Goal: Task Accomplishment & Management: Complete application form

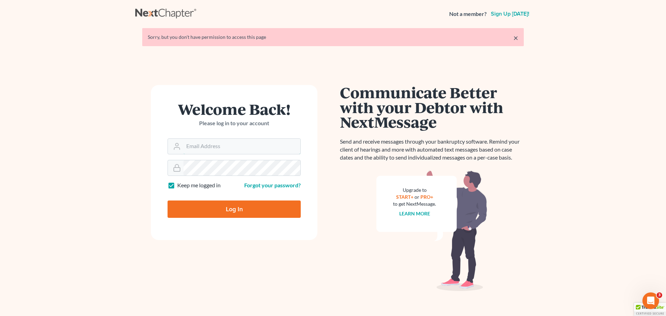
type input "[EMAIL_ADDRESS][DOMAIN_NAME]"
click at [265, 208] on input "Log In" at bounding box center [234, 209] width 133 height 17
type input "Thinking..."
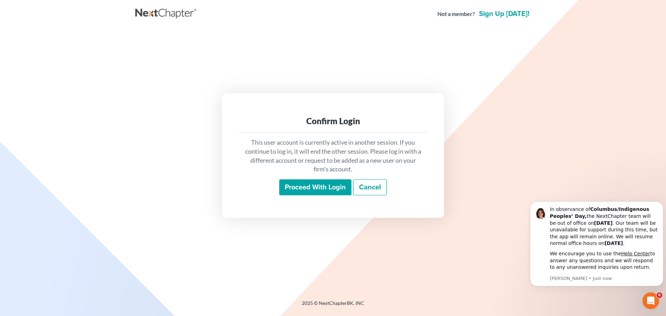
click at [332, 192] on input "Proceed with login" at bounding box center [315, 187] width 72 height 16
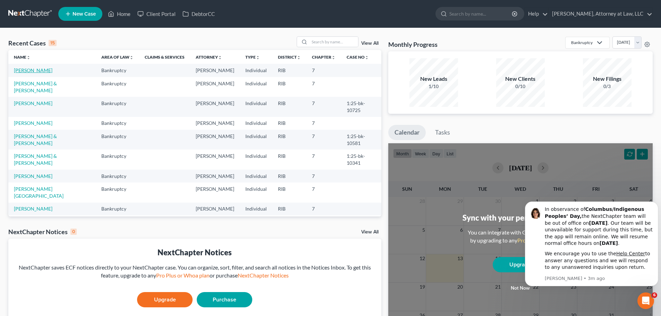
click at [20, 71] on link "Link, Michelle" at bounding box center [33, 70] width 39 height 6
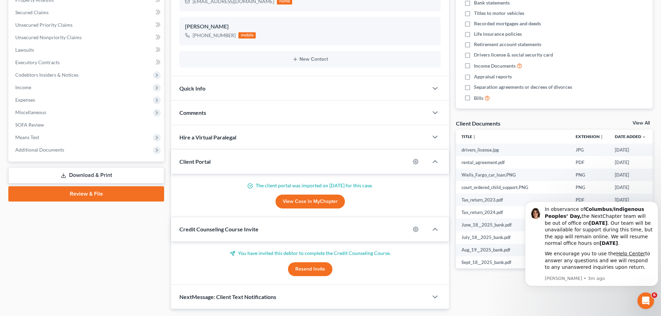
scroll to position [160, 0]
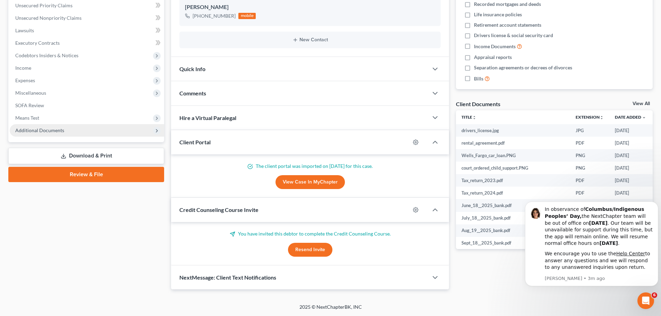
click at [50, 128] on span "Additional Documents" at bounding box center [39, 130] width 49 height 6
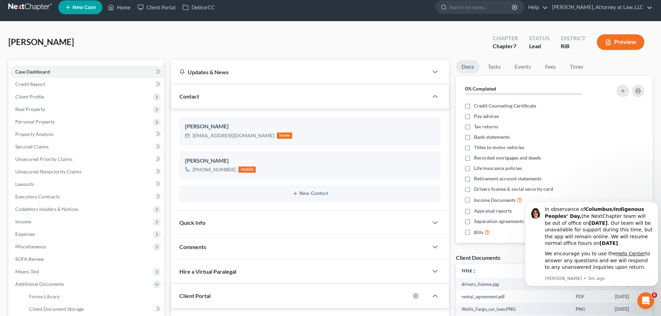
scroll to position [0, 0]
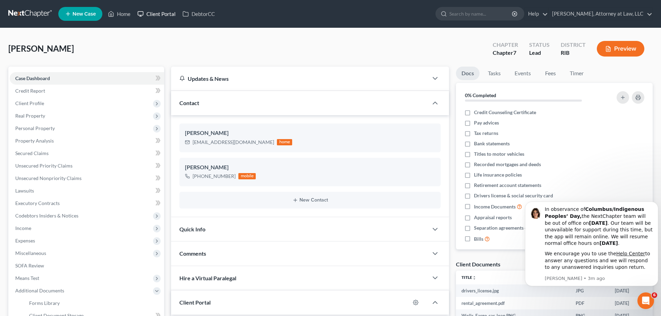
click at [155, 16] on link "Client Portal" at bounding box center [156, 14] width 45 height 12
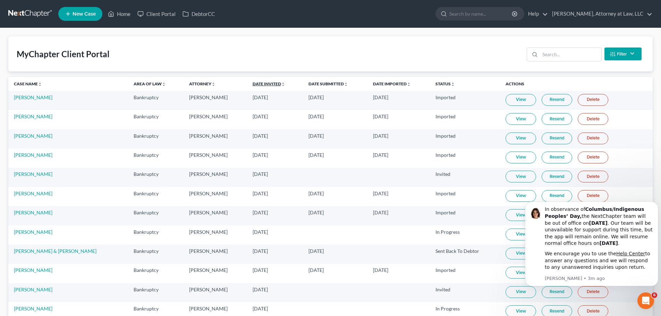
click at [253, 84] on link "Date Invited unfold_more expand_more expand_less" at bounding box center [269, 83] width 33 height 5
click at [252, 82] on link "Date Invited unfold_more expand_more expand_less" at bounding box center [268, 83] width 33 height 5
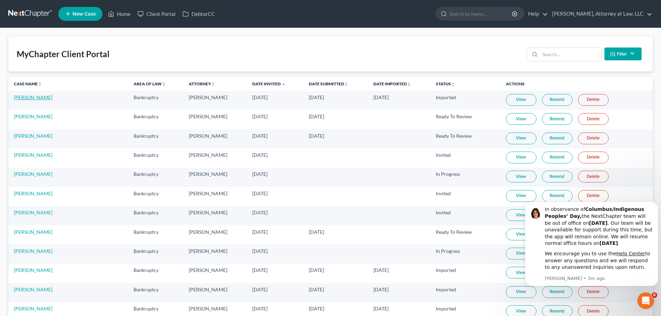
click at [36, 97] on link "Michelle Link" at bounding box center [33, 97] width 39 height 6
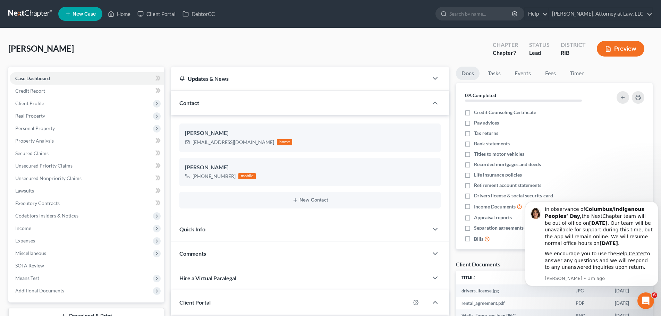
scroll to position [160, 0]
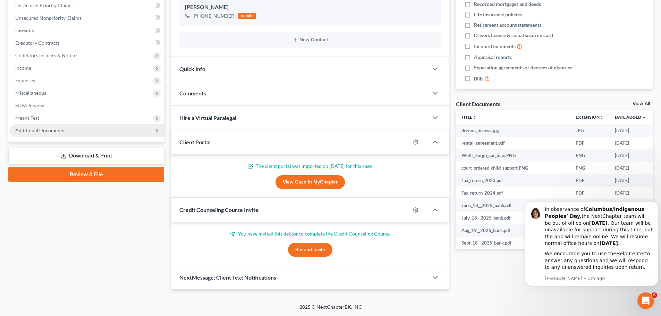
click at [49, 128] on span "Additional Documents" at bounding box center [39, 130] width 49 height 6
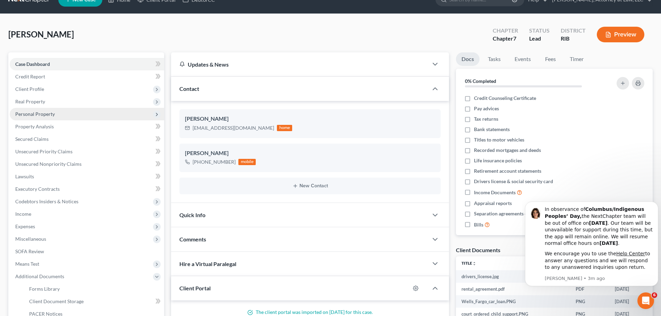
scroll to position [0, 0]
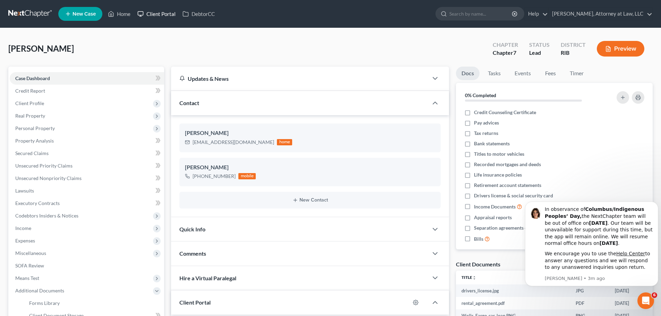
click at [170, 13] on link "Client Portal" at bounding box center [156, 14] width 45 height 12
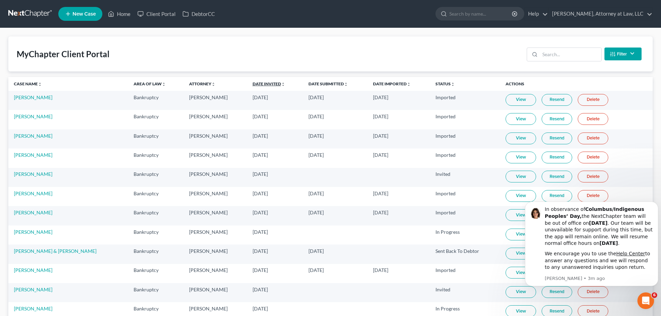
click at [253, 83] on link "Date Invited unfold_more expand_more expand_less" at bounding box center [269, 83] width 33 height 5
click at [252, 82] on link "Date Invited unfold_more expand_more expand_less" at bounding box center [268, 83] width 33 height 5
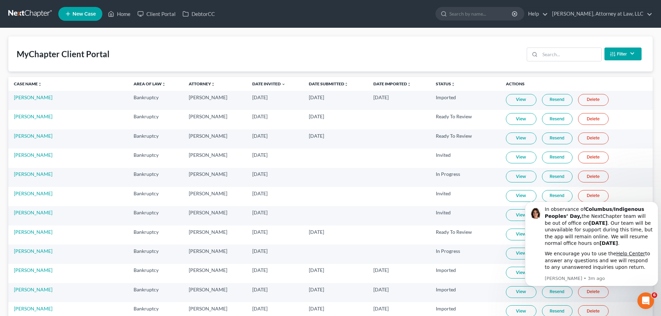
click at [508, 97] on link "View" at bounding box center [521, 100] width 31 height 12
click at [24, 96] on link "Michelle Link" at bounding box center [33, 97] width 39 height 6
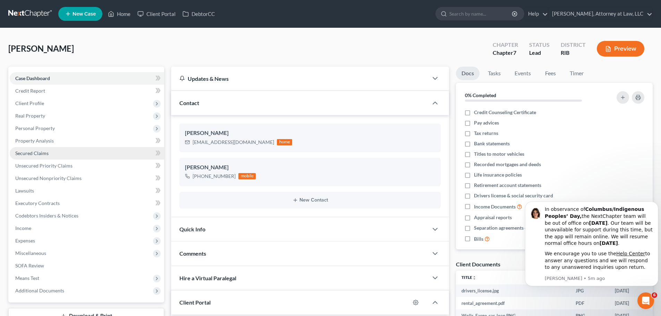
click at [50, 154] on link "Secured Claims" at bounding box center [87, 153] width 154 height 12
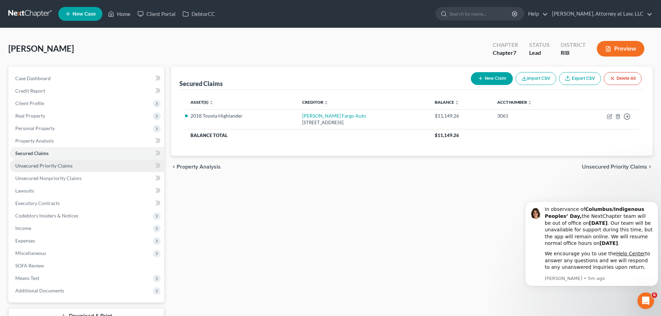
click at [53, 165] on span "Unsecured Priority Claims" at bounding box center [43, 166] width 57 height 6
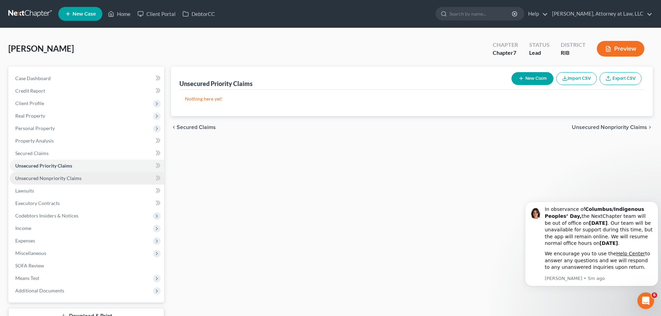
click at [57, 179] on span "Unsecured Nonpriority Claims" at bounding box center [48, 178] width 66 height 6
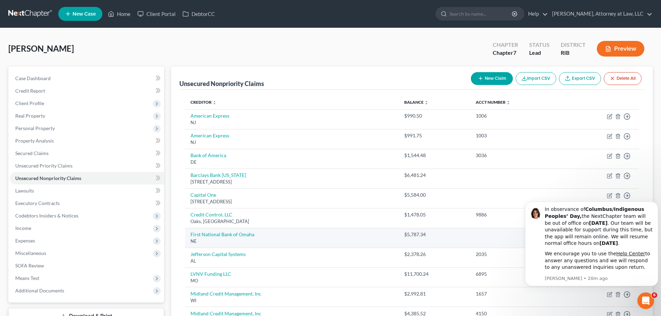
click at [10, 172] on link "Unsecured Nonpriority Claims" at bounding box center [87, 178] width 154 height 12
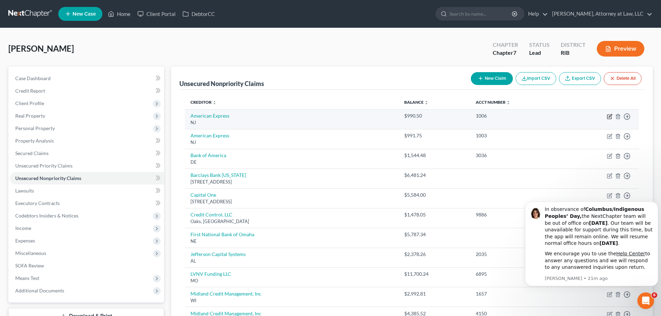
click at [610, 117] on icon "button" at bounding box center [610, 117] width 6 height 6
select select "33"
select select "2"
select select "0"
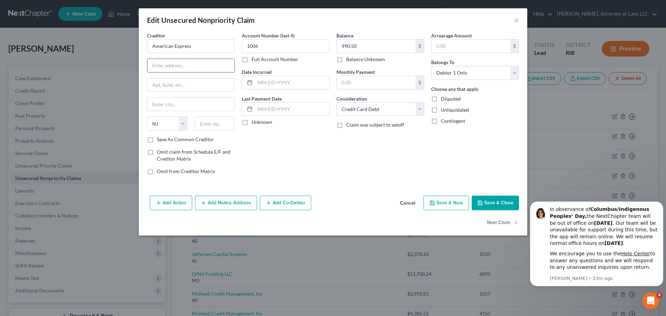
click at [196, 62] on input "text" at bounding box center [190, 65] width 87 height 13
type input "1 John Street"
drag, startPoint x: 183, startPoint y: 69, endPoint x: 140, endPoint y: 76, distance: 43.9
click at [140, 76] on div "Creditor * American Express 1 John Street State AL AK AR AZ CA CO CT DE DC FL G…" at bounding box center [333, 112] width 389 height 161
click at [202, 48] on input "American Express" at bounding box center [191, 46] width 88 height 14
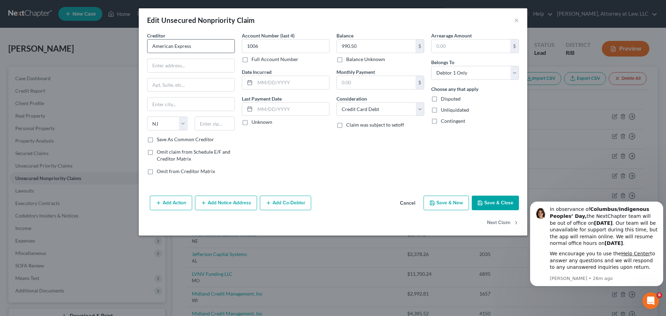
type input "American Express"
click at [222, 125] on input "text" at bounding box center [215, 124] width 41 height 14
click at [203, 124] on input "7998" at bounding box center [215, 124] width 41 height 14
click at [217, 124] on input "07998" at bounding box center [215, 124] width 41 height 14
click at [212, 124] on input "07998" at bounding box center [215, 124] width 41 height 14
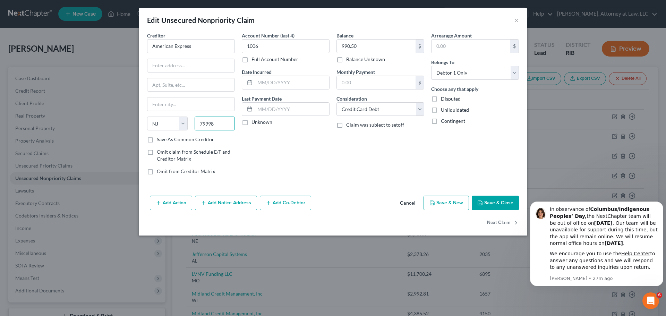
type input "79998"
type input "El Paso"
select select "45"
click at [199, 62] on input "text" at bounding box center [190, 65] width 87 height 13
paste input "PO BOX 981537"
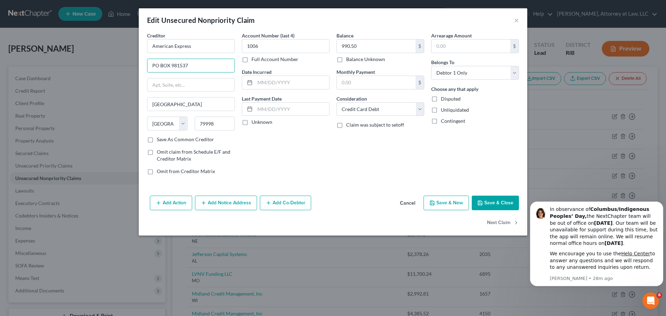
type input "PO BOX 981537"
click at [223, 121] on input "79998" at bounding box center [215, 124] width 41 height 14
type input "79998-1535"
click at [157, 141] on label "Save As Common Creditor" at bounding box center [185, 139] width 57 height 7
click at [160, 141] on input "Save As Common Creditor" at bounding box center [162, 138] width 5 height 5
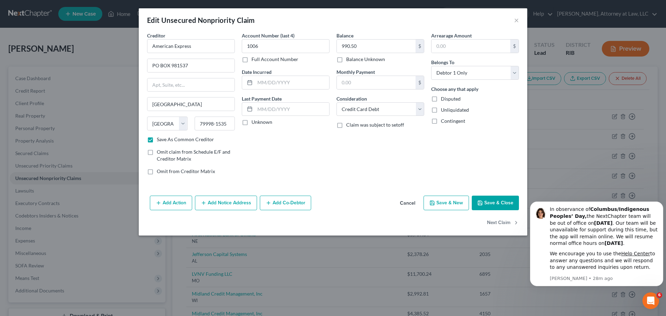
click at [487, 204] on button "Save & Close" at bounding box center [495, 203] width 47 height 15
checkbox input "false"
type input "0"
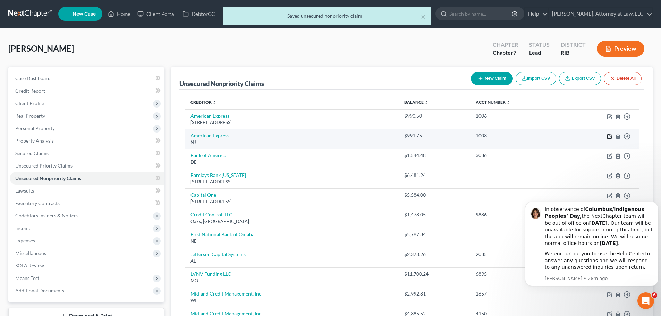
click at [610, 138] on icon "button" at bounding box center [610, 137] width 6 height 6
select select "33"
select select "2"
select select "0"
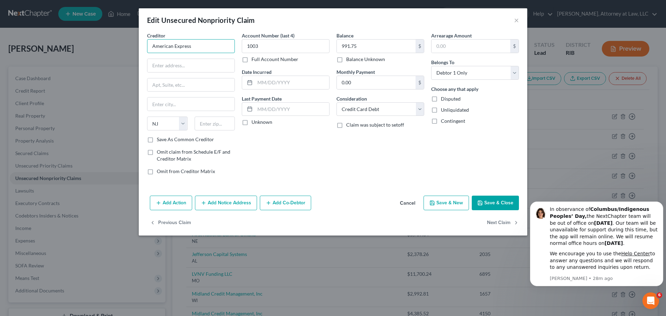
click at [221, 43] on input "American Express" at bounding box center [191, 46] width 88 height 14
click at [202, 66] on div "PO BOX 981537, El Paso, TX 79998-1535" at bounding box center [189, 65] width 72 height 6
type input "American Express"
type input "PO BOX 981537"
type input "El Paso"
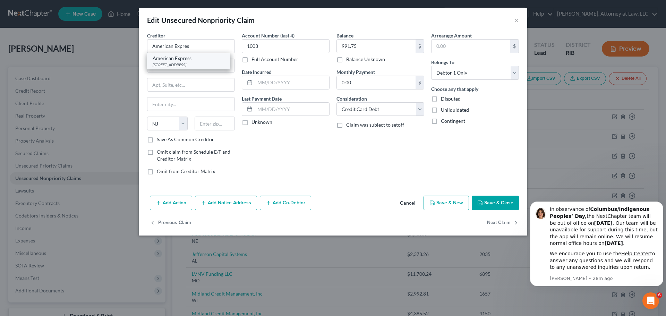
select select "45"
type input "79998-1535"
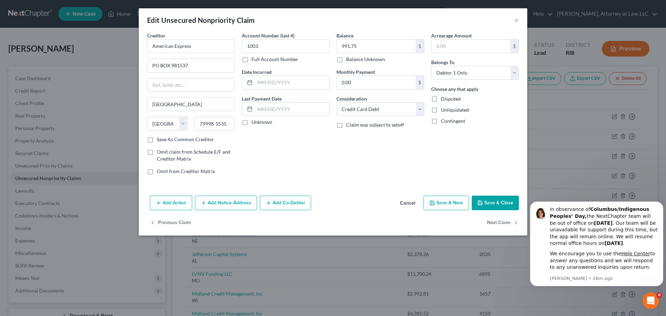
click at [478, 203] on icon "button" at bounding box center [480, 203] width 6 height 6
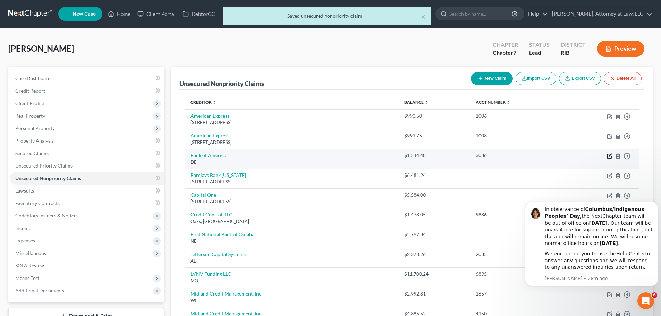
click at [611, 155] on icon "button" at bounding box center [610, 155] width 3 height 3
select select "7"
select select "2"
select select "0"
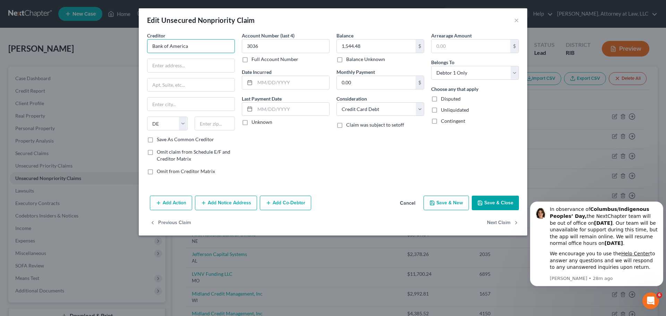
click at [206, 45] on input "Bank of America" at bounding box center [191, 46] width 88 height 14
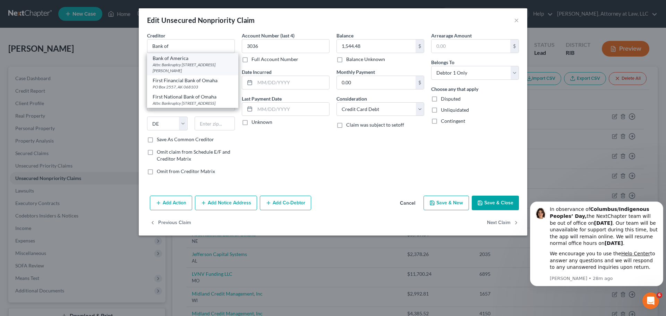
click at [203, 65] on div "Attn: Bankruptcy 100 North Tryon Street, Charlotte, NC 28255" at bounding box center [193, 68] width 80 height 12
type input "Bank of America"
type input "Attn: Bankruptcy"
type input "100 North Tryon Street"
type input "Charlotte"
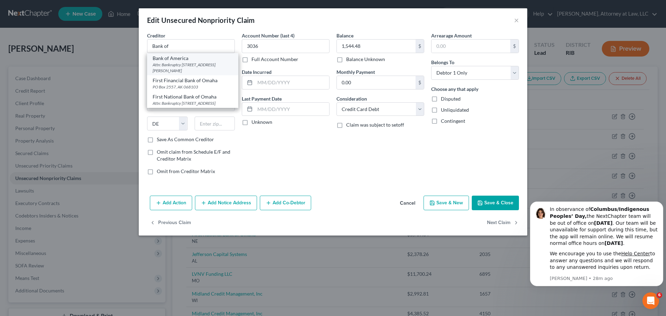
select select "28"
type input "28255"
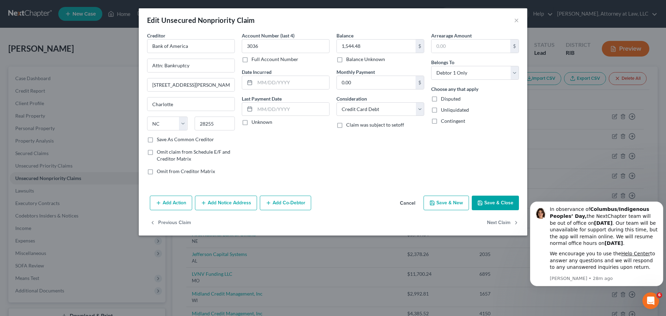
click at [487, 202] on button "Save & Close" at bounding box center [495, 203] width 47 height 15
type input "0"
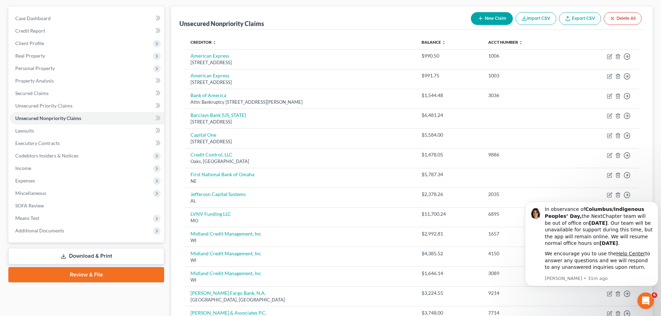
scroll to position [4, 0]
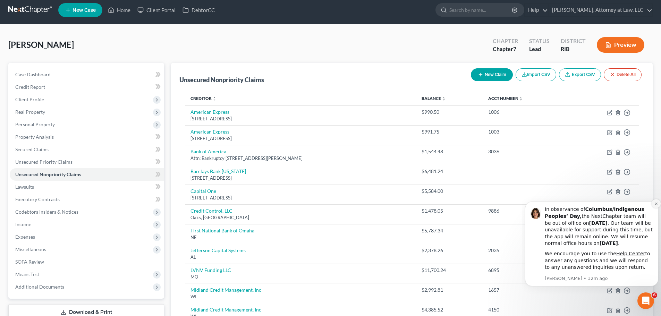
click at [655, 204] on icon "Dismiss notification" at bounding box center [656, 204] width 4 height 4
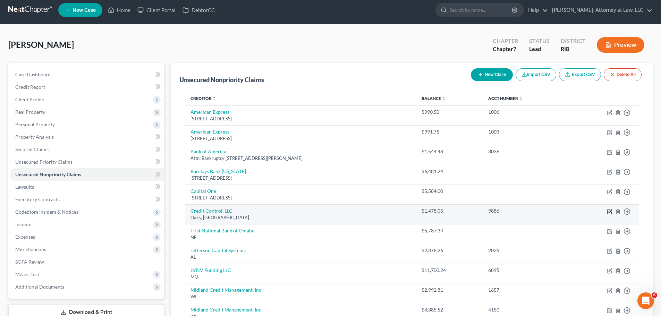
click at [612, 211] on icon "button" at bounding box center [610, 212] width 6 height 6
select select "39"
select select "2"
select select "0"
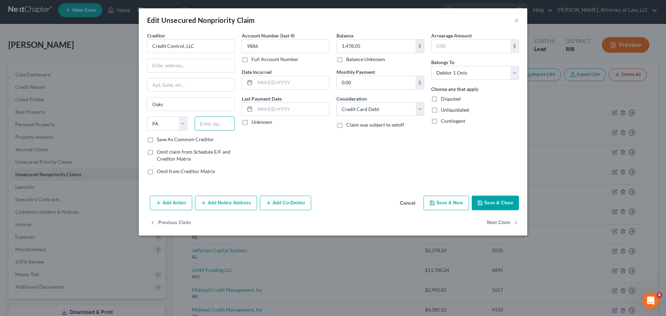
click at [205, 121] on input "text" at bounding box center [215, 124] width 41 height 14
type input "63045"
type input "Earth City"
select select "26"
click at [159, 65] on input "text" at bounding box center [190, 65] width 87 height 13
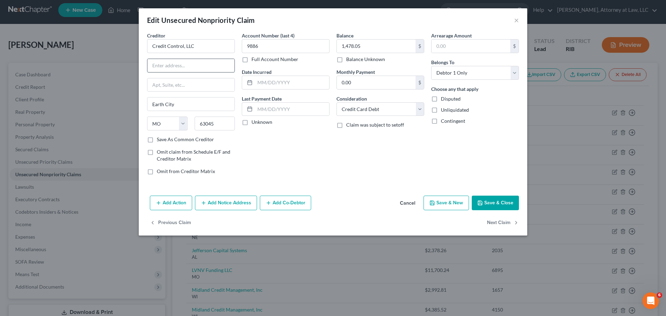
paste input "3300 Rider Trail S. Suite 500"
type input "3300 Rider Trail S. Suite 500"
click at [481, 205] on icon "button" at bounding box center [480, 203] width 4 height 4
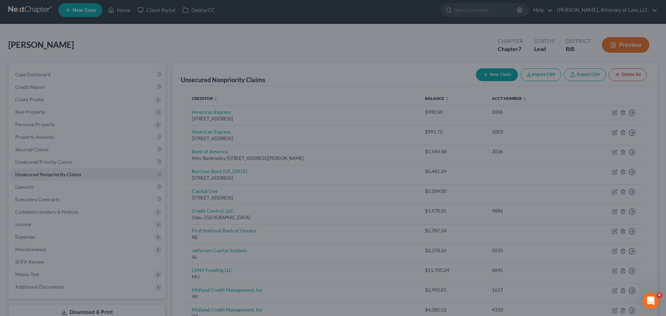
type input "0"
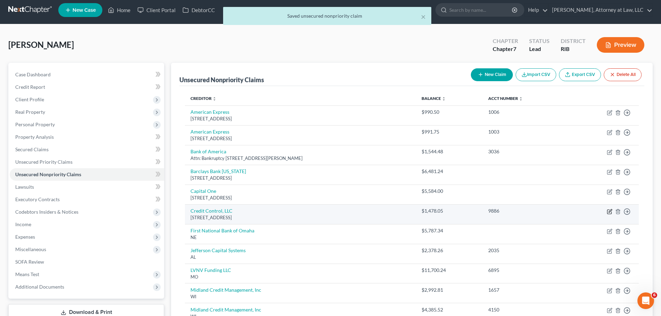
click at [609, 212] on icon "button" at bounding box center [610, 212] width 6 height 6
select select "26"
select select "2"
select select "0"
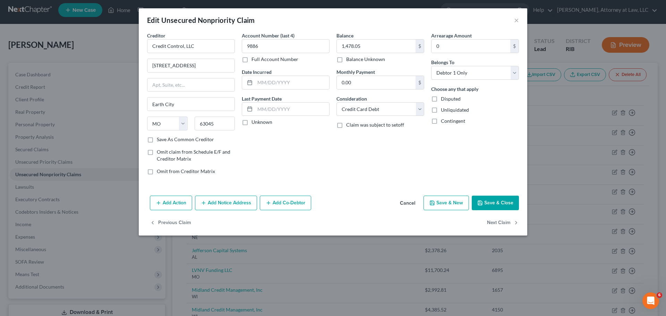
click at [157, 141] on label "Save As Common Creditor" at bounding box center [185, 139] width 57 height 7
click at [160, 141] on input "Save As Common Creditor" at bounding box center [162, 138] width 5 height 5
click at [484, 205] on button "Save & Close" at bounding box center [495, 203] width 47 height 15
checkbox input "false"
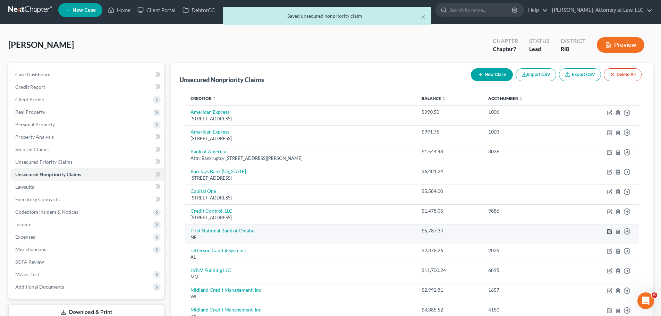
click at [609, 233] on icon "button" at bounding box center [610, 232] width 6 height 6
select select "30"
select select "2"
select select "0"
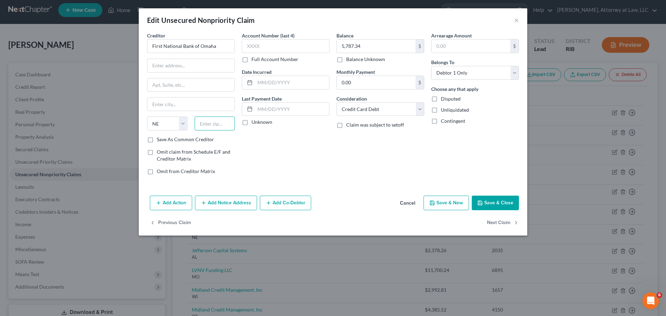
click at [212, 120] on input "text" at bounding box center [215, 124] width 41 height 14
type input "68103"
type input "Omaha"
click at [182, 69] on input "text" at bounding box center [190, 65] width 87 height 13
paste input "1620 Dodge St,MS"
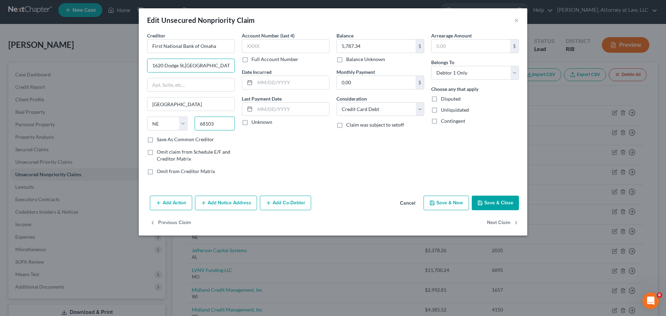
click at [228, 126] on input "68103" at bounding box center [215, 124] width 41 height 14
drag, startPoint x: 198, startPoint y: 65, endPoint x: 99, endPoint y: 77, distance: 100.1
click at [99, 77] on div "Edit Unsecured Nonpriority Claim × Creditor * First National Bank of Omaha 1620…" at bounding box center [333, 158] width 666 height 316
paste input "P.O. Box 3128"
type input "P.O. Box 3128"
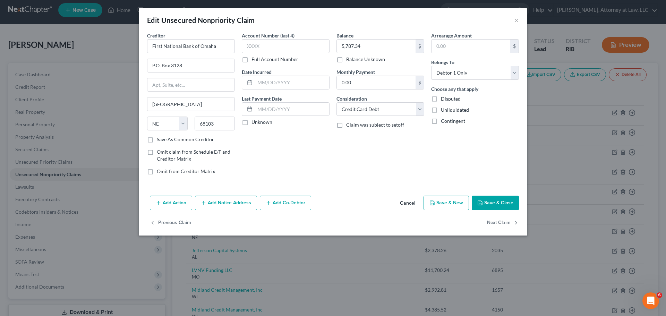
click at [157, 139] on label "Save As Common Creditor" at bounding box center [185, 139] width 57 height 7
click at [160, 139] on input "Save As Common Creditor" at bounding box center [162, 138] width 5 height 5
click at [502, 203] on button "Save & Close" at bounding box center [495, 203] width 47 height 15
checkbox input "false"
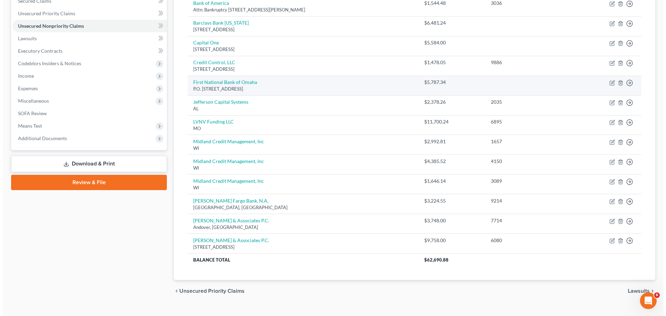
scroll to position [156, 0]
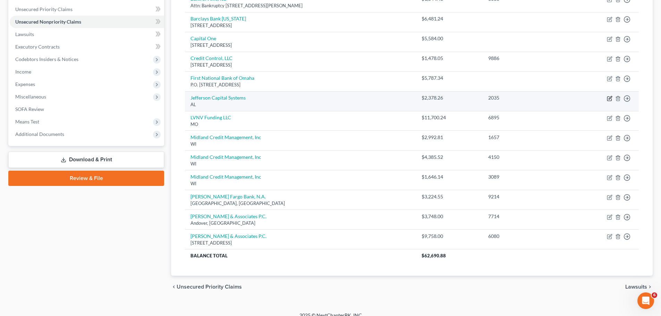
click at [610, 98] on icon "button" at bounding box center [610, 99] width 6 height 6
select select "0"
select select "2"
select select "0"
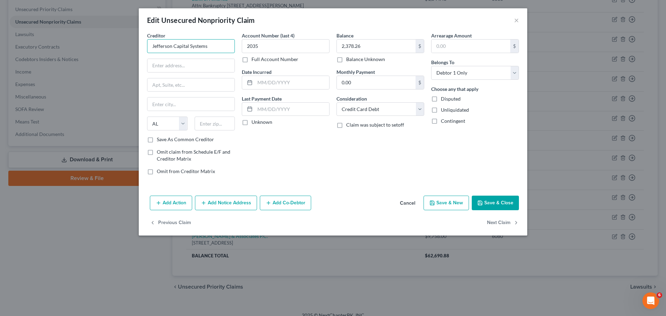
click at [207, 41] on input "Jefferson Capital Systems" at bounding box center [191, 46] width 88 height 14
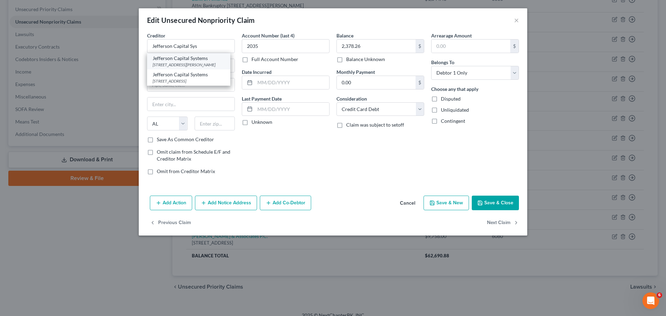
click at [212, 62] on div "16 McLeland Rd, Saint Cloud, MN 56303" at bounding box center [189, 65] width 72 height 6
type input "Jefferson Capital Systems"
type input "16 McLeland Rd"
type input "Saint Cloud"
select select "24"
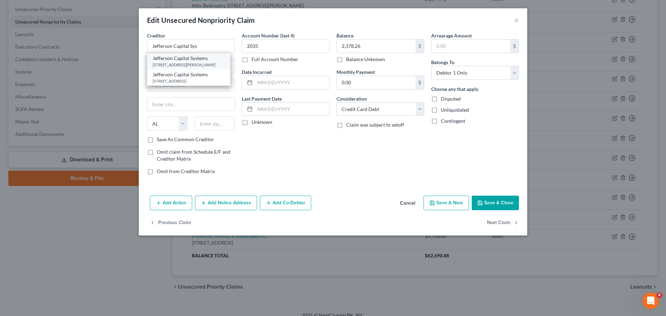
type input "56303"
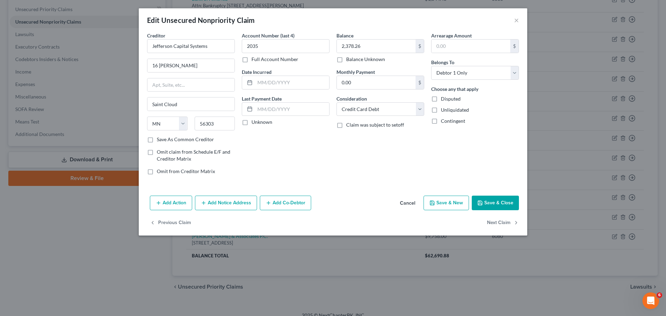
click at [243, 205] on button "Add Notice Address" at bounding box center [226, 203] width 62 height 15
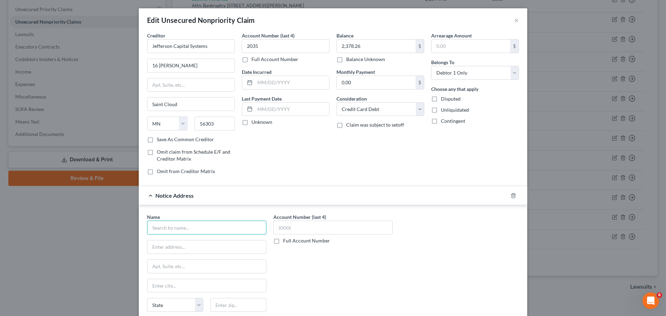
click at [240, 231] on input "text" at bounding box center [206, 228] width 119 height 14
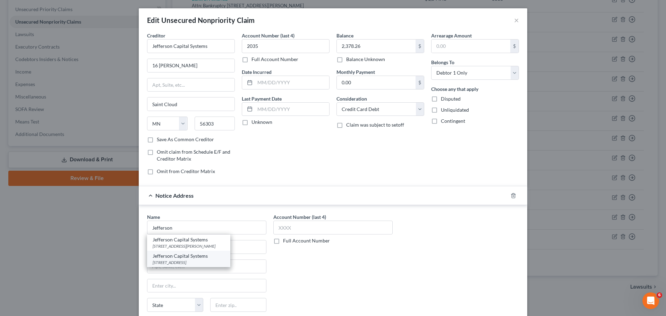
click at [219, 262] on div "200 14th Ave E, Sartell, MN 56377" at bounding box center [189, 263] width 72 height 6
type input "Jefferson Capital Systems"
type input "200 14th Ave E"
type input "Sartell"
select select "24"
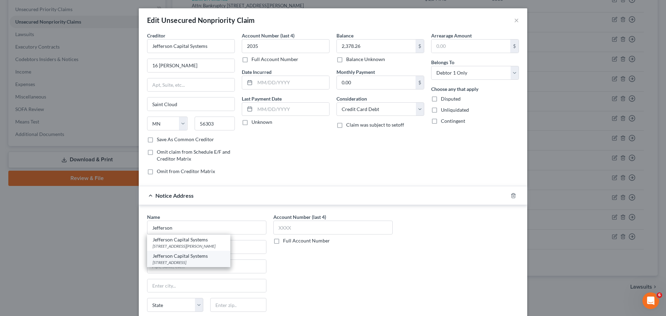
type input "56377"
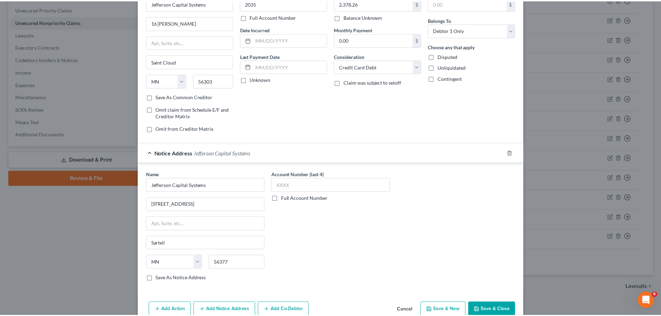
scroll to position [77, 0]
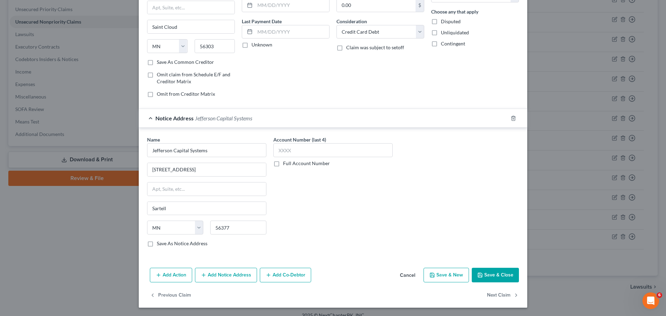
click at [477, 272] on icon "button" at bounding box center [480, 275] width 6 height 6
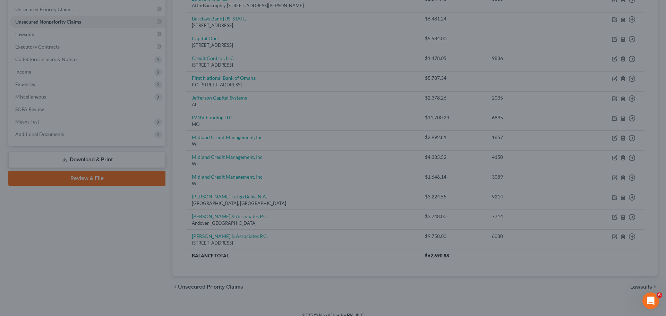
type input "0"
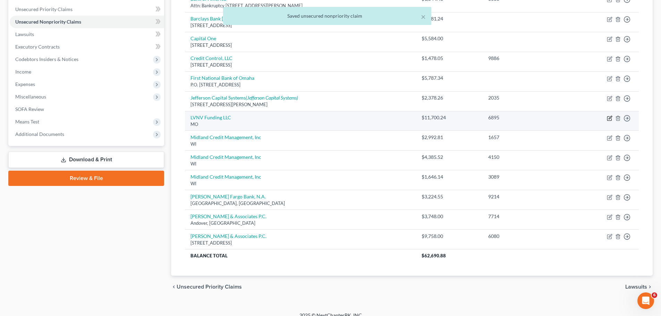
click at [611, 119] on icon "button" at bounding box center [610, 119] width 6 height 6
select select "26"
select select "10"
select select "0"
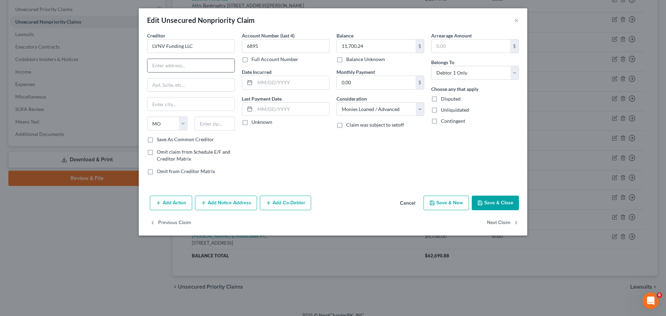
click at [162, 68] on input "text" at bounding box center [190, 65] width 87 height 13
click at [188, 49] on input "LVNV Funding LLC" at bounding box center [191, 46] width 88 height 14
click at [203, 44] on input "LVNV Funding LLC" at bounding box center [191, 46] width 88 height 14
click at [209, 78] on div "PO Box 1269, Greenville, SC 29602" at bounding box center [189, 81] width 72 height 6
type input "Resurgent/LVNV Funding"
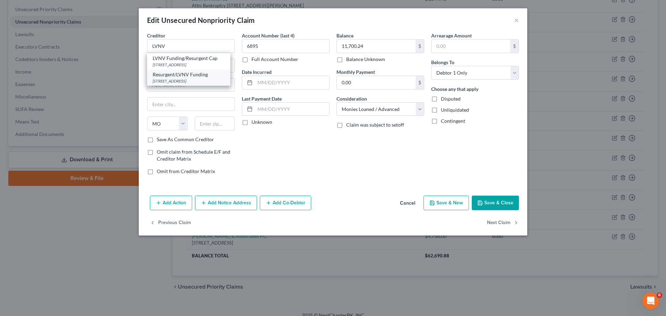
type input "PO Box 1269"
type input "Greenville"
select select "42"
type input "29602"
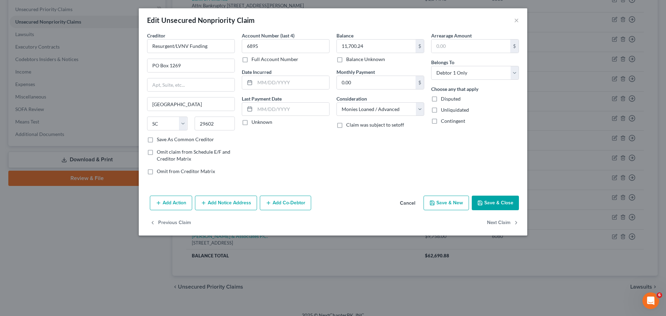
click at [489, 203] on button "Save & Close" at bounding box center [495, 203] width 47 height 15
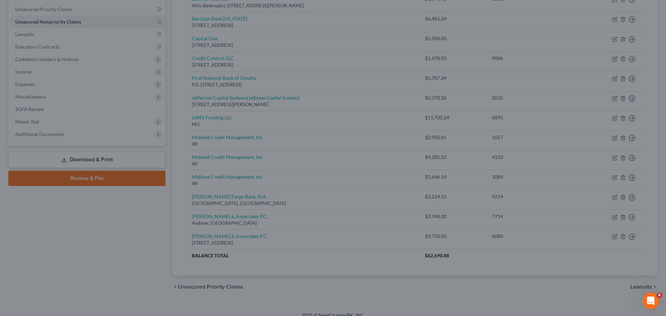
type input "0"
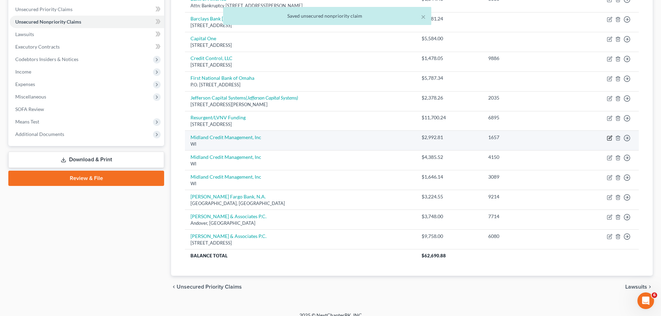
click at [608, 139] on icon "button" at bounding box center [610, 138] width 6 height 6
select select "52"
select select "2"
select select "0"
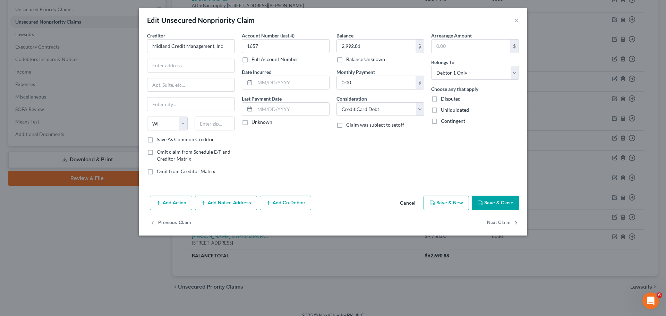
click at [407, 205] on button "Cancel" at bounding box center [407, 203] width 26 height 14
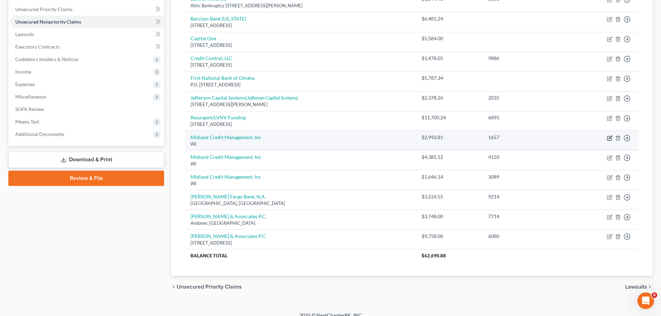
click at [609, 139] on icon "button" at bounding box center [610, 138] width 6 height 6
select select "52"
select select "2"
select select "0"
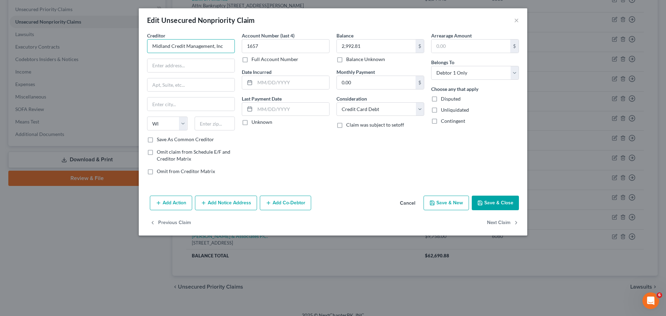
click at [222, 48] on input "Midland Credit Management, Inc" at bounding box center [191, 46] width 88 height 14
click at [215, 61] on div "Midland Credit Mgmt" at bounding box center [189, 58] width 72 height 7
type input "Midland Credit Mgmt"
type input "PO Box 939069"
type input "San Diego"
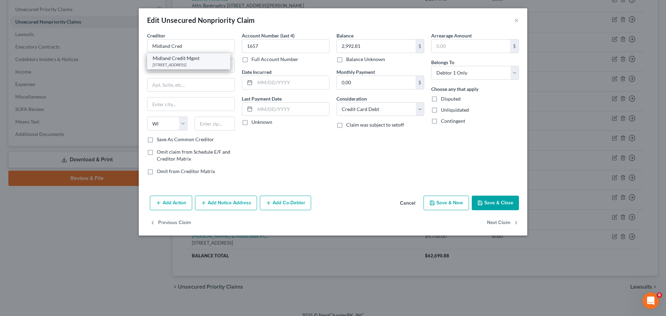
select select "4"
type input "92193"
click at [486, 201] on button "Save & Close" at bounding box center [495, 203] width 47 height 15
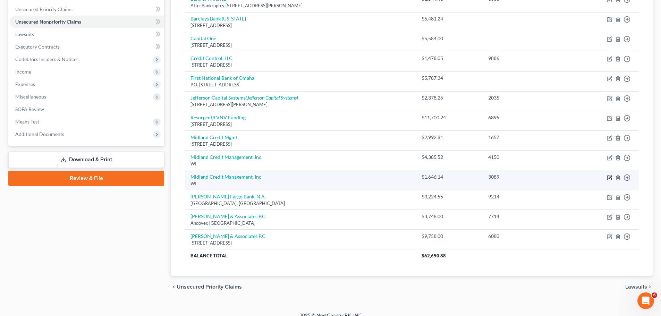
click at [609, 178] on icon "button" at bounding box center [610, 176] width 3 height 3
select select "52"
select select "2"
select select "0"
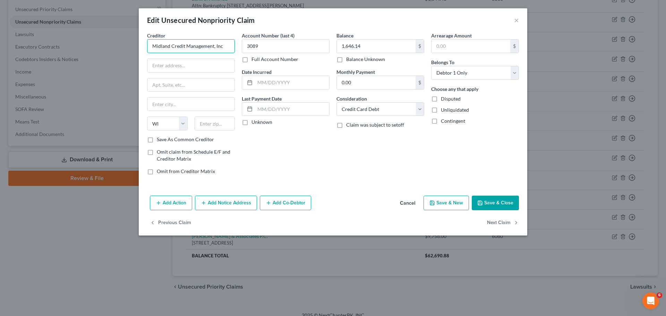
click at [214, 45] on input "Midland Credit Management, Inc" at bounding box center [191, 46] width 88 height 14
click at [217, 46] on input "Midland Credit Manage" at bounding box center [191, 46] width 88 height 14
click at [208, 62] on div "PO Box 939069, San Diego, CA 92193" at bounding box center [189, 65] width 72 height 6
type input "Midland Credit Mgmt"
type input "PO Box 939069"
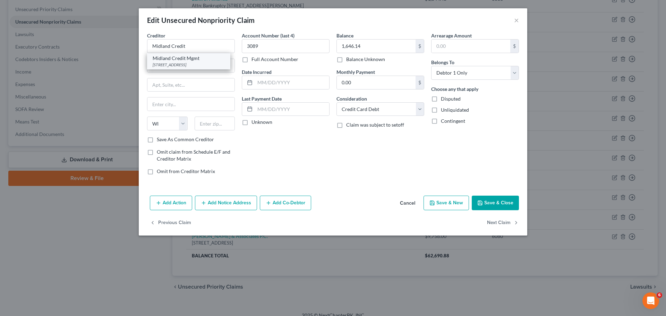
type input "San Diego"
select select "4"
type input "92193"
click at [498, 203] on button "Save & Close" at bounding box center [495, 203] width 47 height 15
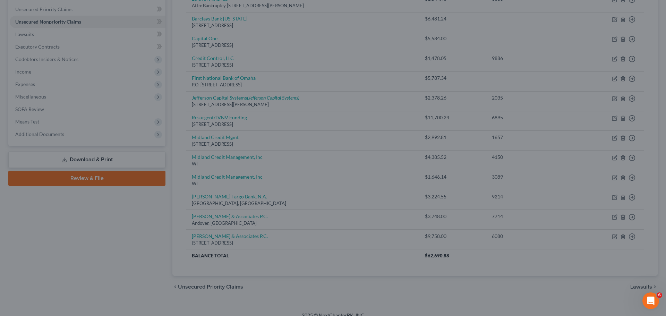
type input "0"
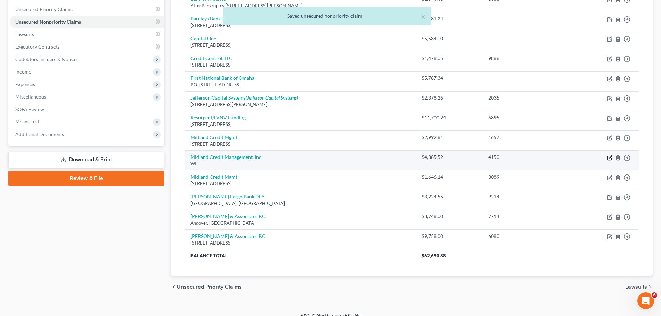
click at [608, 159] on icon "button" at bounding box center [610, 158] width 6 height 6
select select "52"
select select "2"
select select "0"
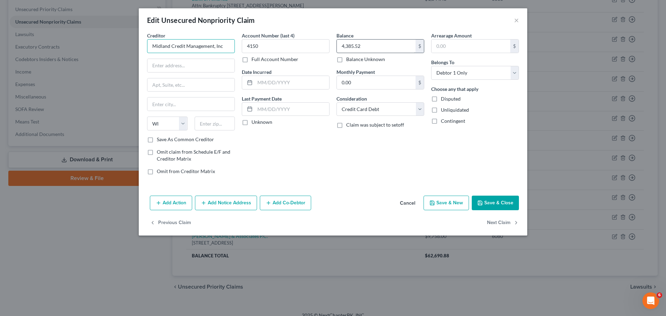
drag, startPoint x: 209, startPoint y: 49, endPoint x: 340, endPoint y: 46, distance: 131.5
click at [340, 46] on div "Creditor * Midland Credit Management, Inc State AL AK AR AZ CA CO CT DE DC FL G…" at bounding box center [333, 106] width 379 height 148
click at [208, 65] on div "PO Box 939069, San Diego, CA 92193" at bounding box center [189, 65] width 72 height 6
type input "Midland Credit Mgmt"
type input "PO Box 939069"
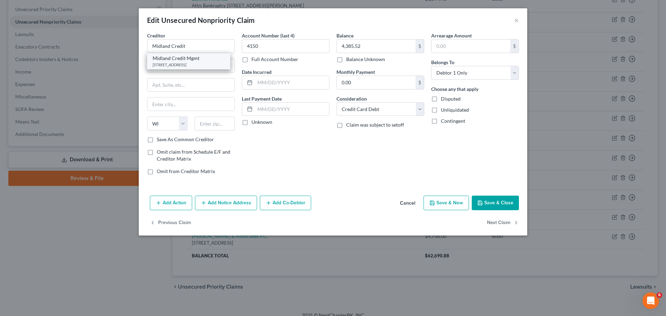
type input "San Diego"
select select "4"
type input "92193"
click at [489, 197] on button "Save & Close" at bounding box center [495, 203] width 47 height 15
type input "0"
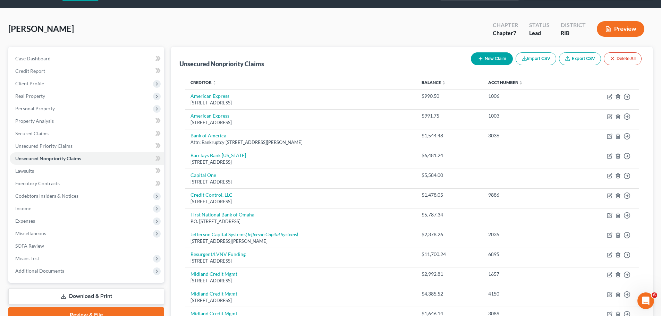
scroll to position [12, 0]
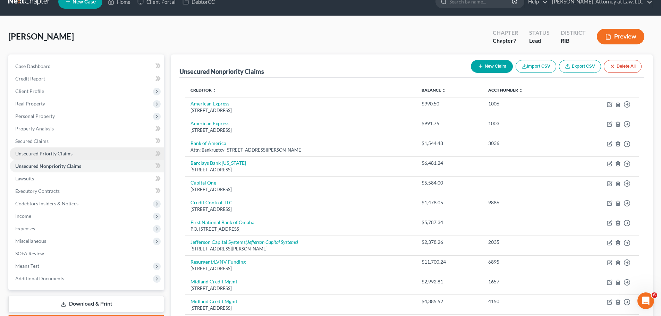
click at [36, 155] on span "Unsecured Priority Claims" at bounding box center [43, 154] width 57 height 6
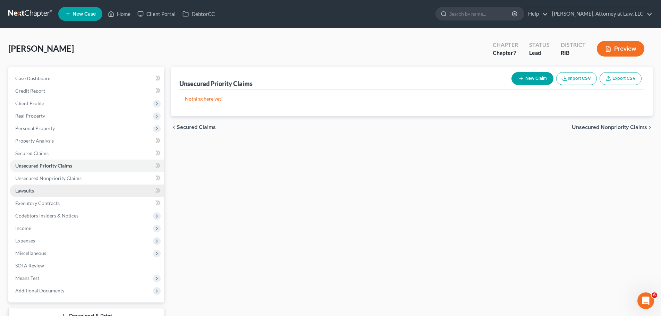
click at [41, 193] on link "Lawsuits" at bounding box center [87, 191] width 154 height 12
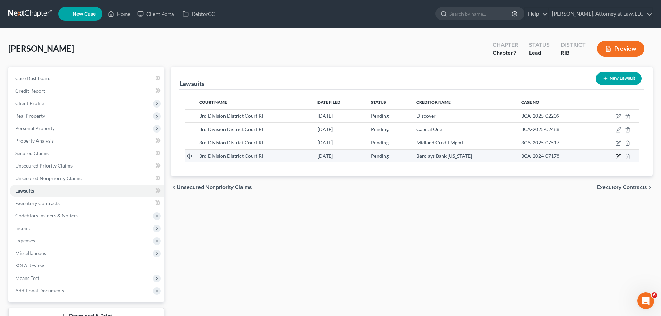
click at [618, 155] on icon "button" at bounding box center [619, 157] width 6 height 6
select select "41"
select select "0"
select select "1"
select select "7"
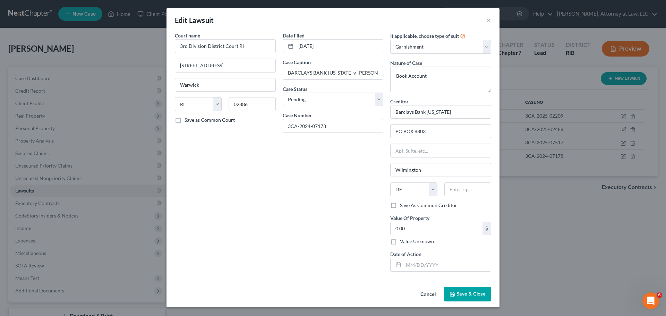
click at [485, 22] on div "Edit Lawsuit ×" at bounding box center [333, 20] width 333 height 24
click at [489, 21] on button "×" at bounding box center [488, 20] width 5 height 8
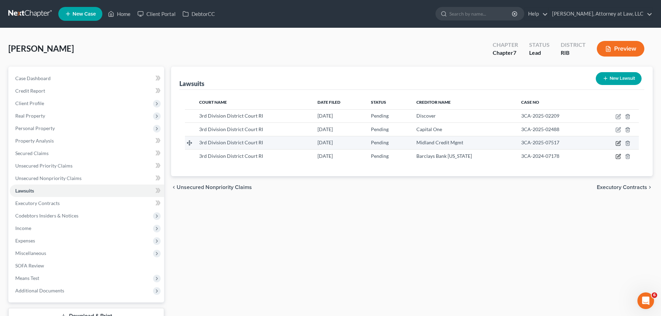
scroll to position [35, 0]
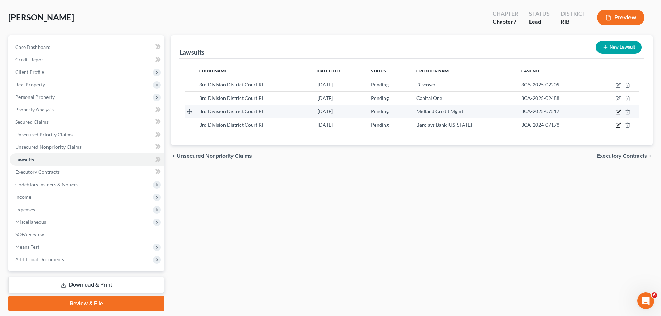
click at [620, 142] on ui-view "Lawsuits New Lawsuit Court Name Date Filed Status Creditor Name Case No 3rd Div…" at bounding box center [412, 101] width 482 height 132
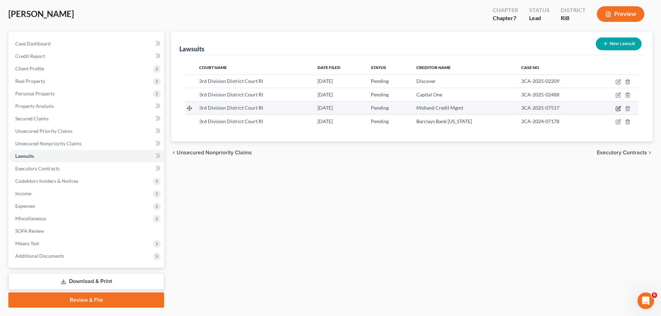
click at [616, 110] on icon "button" at bounding box center [618, 109] width 4 height 4
select select "41"
select select "0"
select select "4"
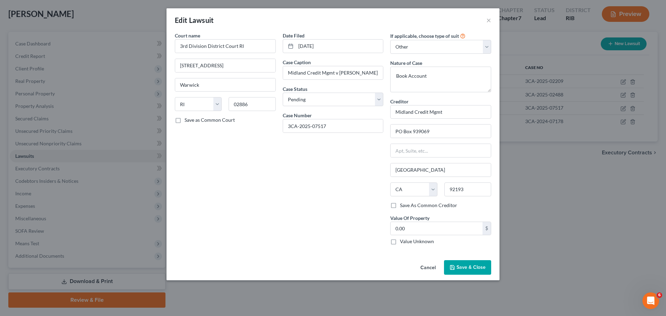
click at [433, 269] on button "Cancel" at bounding box center [428, 268] width 26 height 14
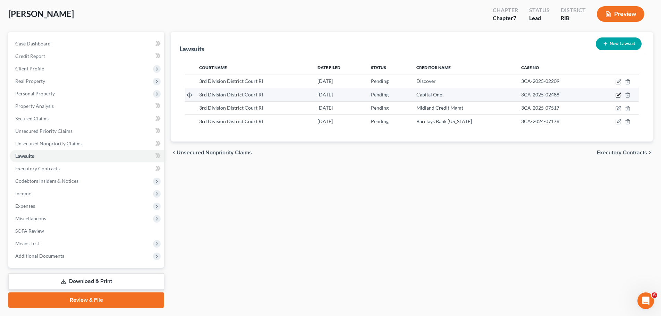
click at [621, 95] on icon "button" at bounding box center [619, 95] width 6 height 6
select select "41"
select select "0"
select select "4"
select select "46"
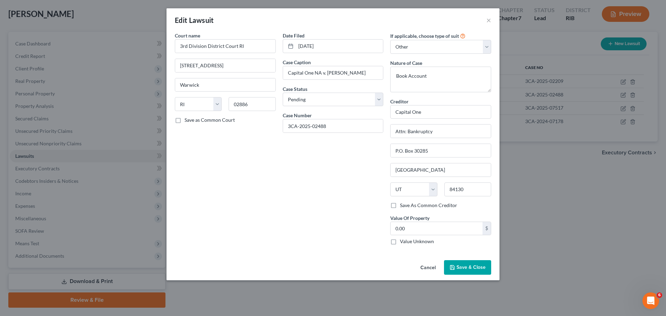
click at [431, 269] on button "Cancel" at bounding box center [428, 268] width 26 height 14
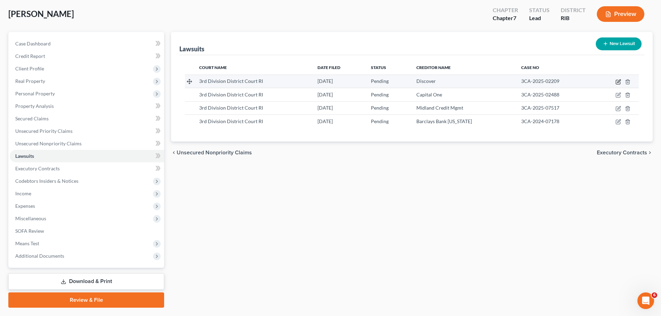
click at [618, 79] on icon "button" at bounding box center [619, 82] width 6 height 6
select select "41"
select select "0"
select select "4"
select select "7"
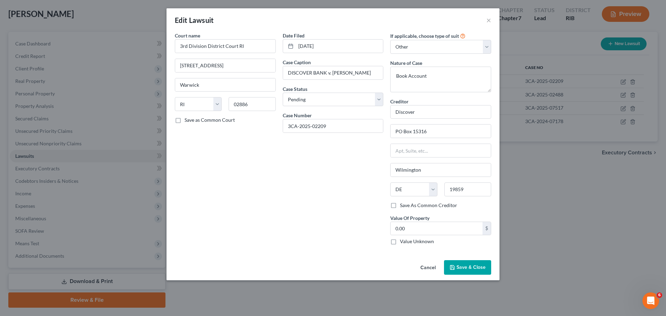
click at [428, 265] on button "Cancel" at bounding box center [428, 268] width 26 height 14
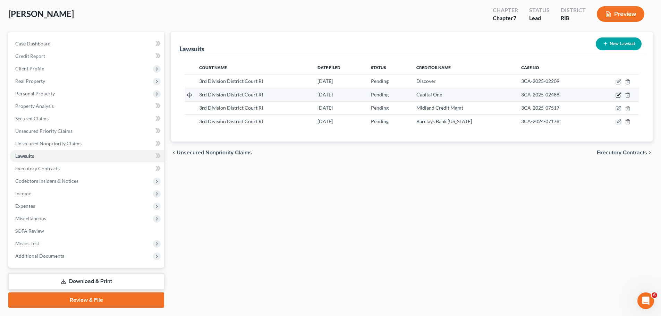
click at [617, 95] on icon "button" at bounding box center [619, 95] width 6 height 6
select select "41"
select select "0"
select select "4"
select select "46"
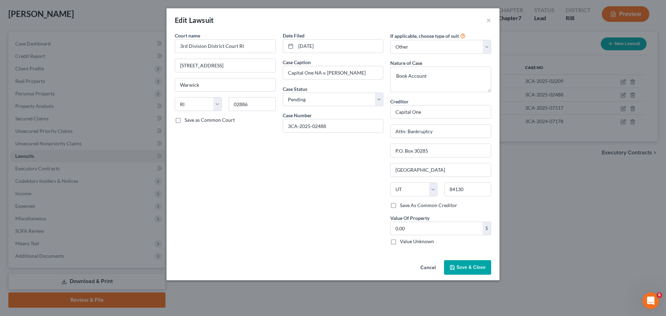
click at [428, 270] on button "Cancel" at bounding box center [428, 268] width 26 height 14
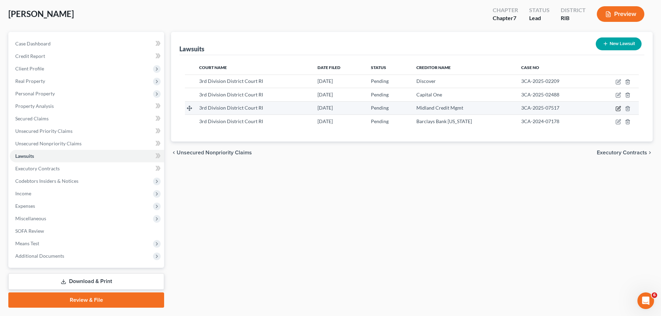
click at [617, 108] on icon "button" at bounding box center [619, 109] width 6 height 6
select select "41"
select select "0"
select select "4"
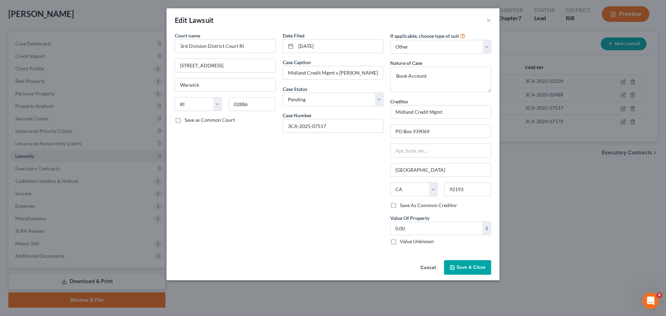
click at [429, 269] on button "Cancel" at bounding box center [428, 268] width 26 height 14
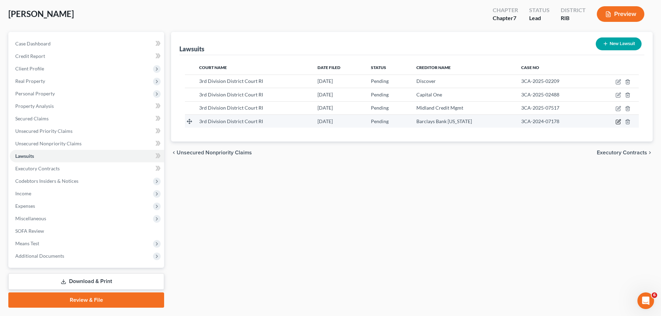
click at [619, 121] on icon "button" at bounding box center [619, 122] width 6 height 6
select select "41"
select select "0"
select select "1"
select select "7"
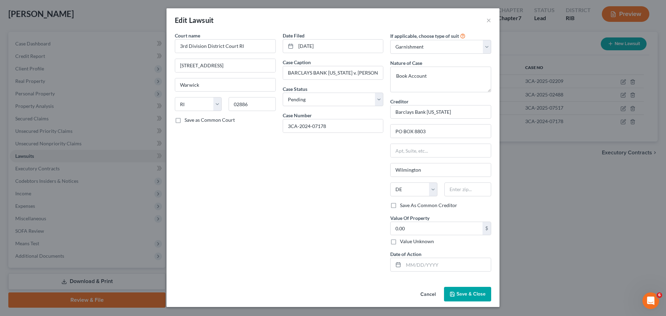
click at [428, 292] on button "Cancel" at bounding box center [428, 295] width 26 height 14
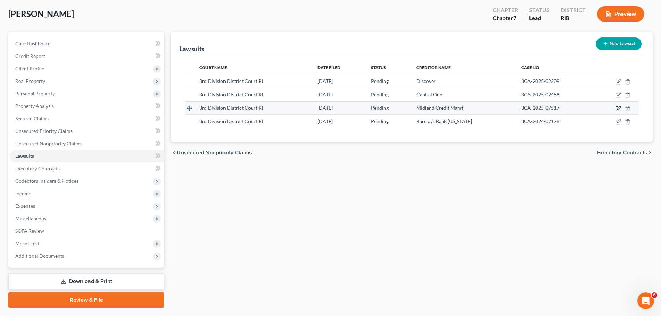
click at [620, 107] on icon "button" at bounding box center [619, 109] width 6 height 6
select select "41"
select select "0"
select select "4"
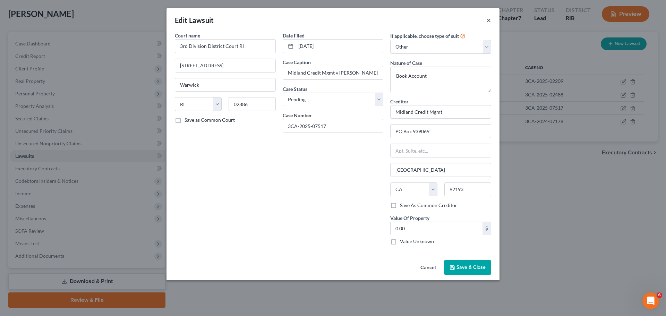
click at [491, 20] on button "×" at bounding box center [488, 20] width 5 height 8
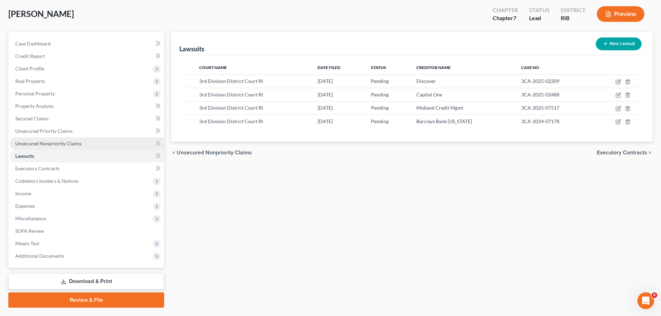
click at [55, 147] on link "Unsecured Nonpriority Claims" at bounding box center [87, 143] width 154 height 12
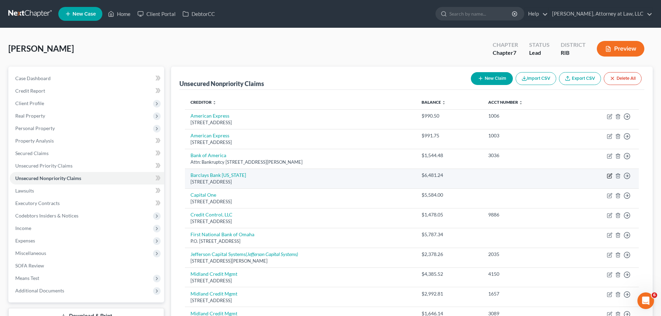
click at [610, 178] on icon "button" at bounding box center [609, 176] width 4 height 4
select select "7"
select select "2"
select select "0"
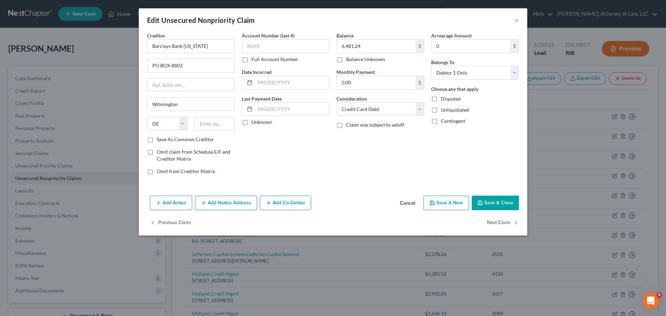
click at [233, 200] on button "Add Notice Address" at bounding box center [226, 203] width 62 height 15
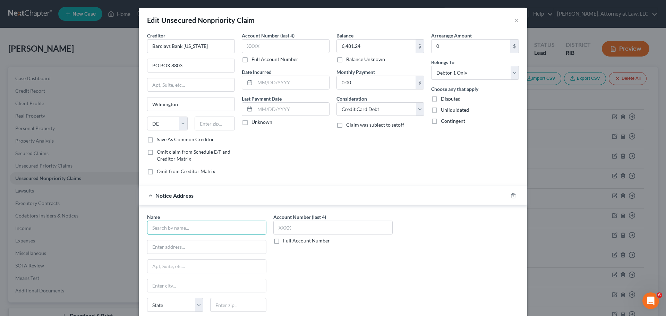
click at [223, 223] on input "text" at bounding box center [206, 228] width 119 height 14
type input "Scott Hammer, Esq"
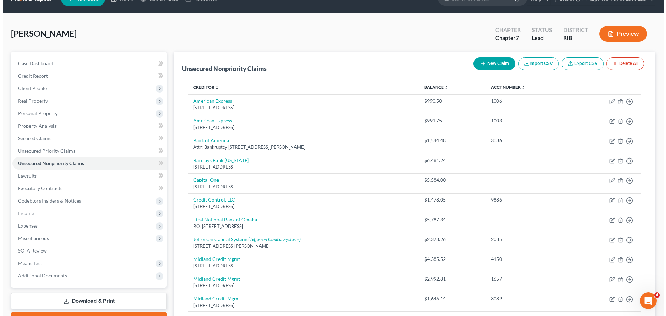
scroll to position [19, 0]
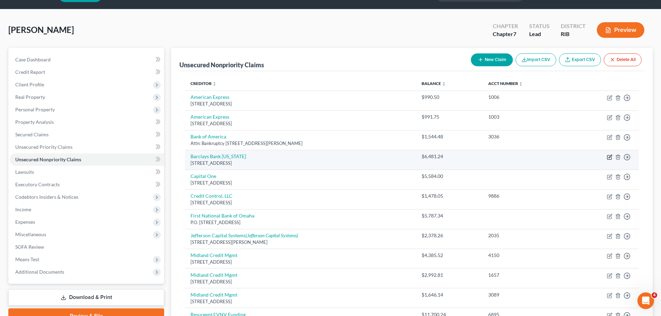
click at [609, 159] on icon "button" at bounding box center [610, 157] width 6 height 6
select select "7"
select select "2"
select select "0"
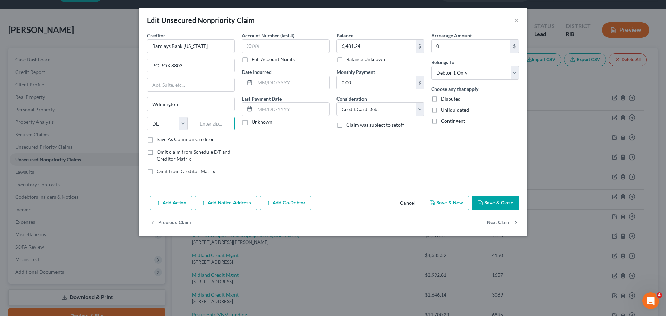
click at [218, 125] on input "text" at bounding box center [215, 124] width 41 height 14
click at [366, 159] on div "Balance 6,481.24 $ Balance Unknown Balance Undetermined 6,481.24 $ Balance Unkn…" at bounding box center [380, 106] width 95 height 148
click at [238, 203] on button "Add Notice Address" at bounding box center [226, 203] width 62 height 15
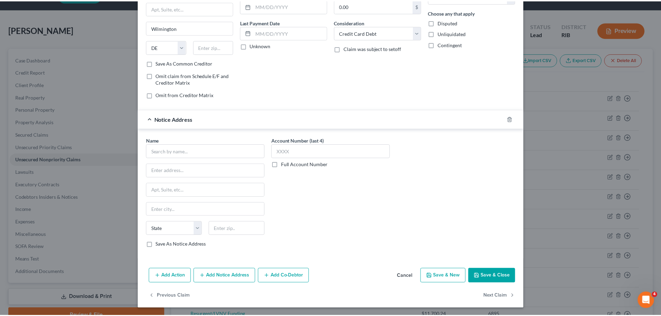
scroll to position [77, 0]
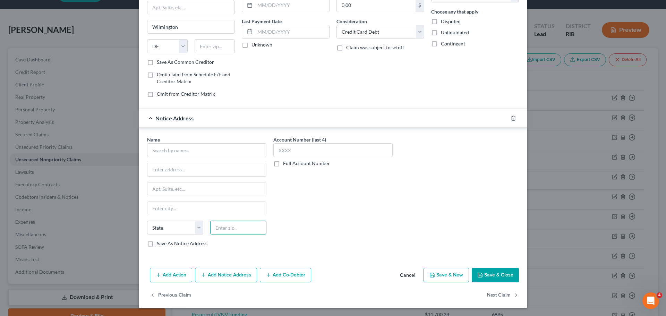
click at [243, 229] on input "text" at bounding box center [238, 228] width 56 height 14
type input "02921"
type input "Cranston"
select select "41"
click at [181, 148] on input "text" at bounding box center [206, 150] width 119 height 14
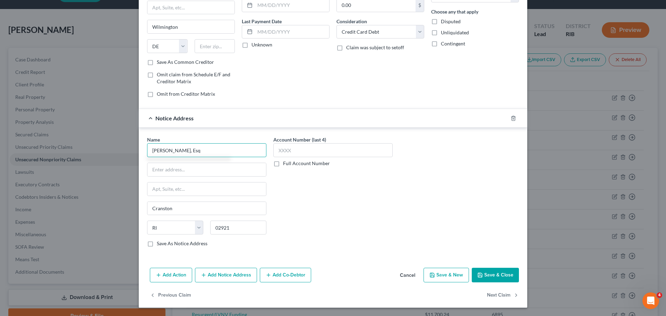
type input "Scott L. Hammer, Esq"
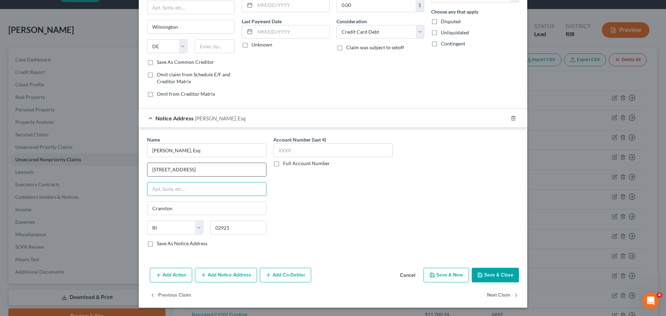
click at [164, 169] on input "41 Commstock Parkway" at bounding box center [206, 169] width 119 height 13
type input "41 Comstock Parkway"
click at [482, 277] on button "Save & Close" at bounding box center [495, 275] width 47 height 15
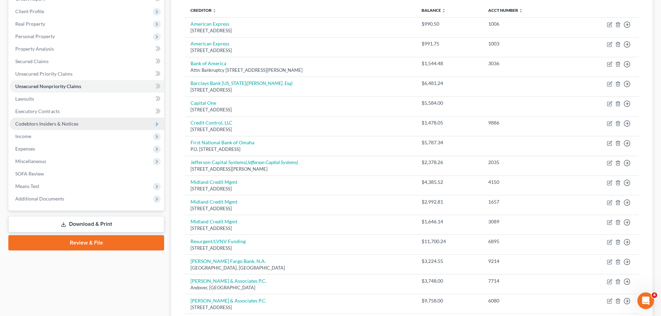
scroll to position [93, 0]
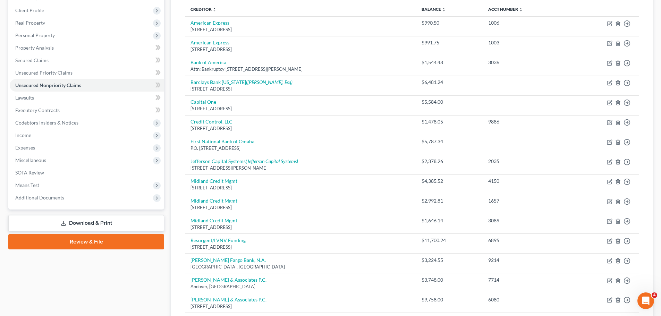
click at [84, 220] on link "Download & Print" at bounding box center [86, 223] width 156 height 16
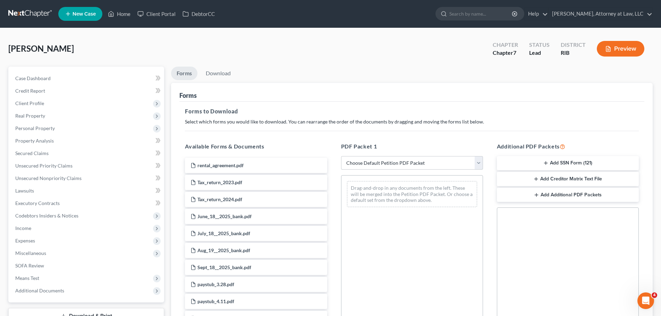
click at [477, 162] on select "Choose Default Petition PDF Packet Complete Bankruptcy Petition (all forms and …" at bounding box center [412, 163] width 142 height 14
select select "1"
click at [343, 156] on select "Choose Default Petition PDF Packet Complete Bankruptcy Petition (all forms and …" at bounding box center [412, 163] width 142 height 14
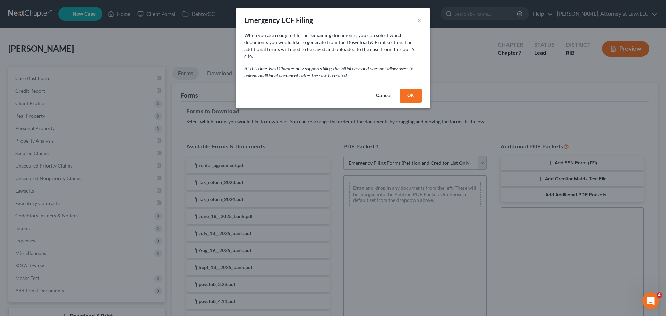
click at [409, 90] on button "OK" at bounding box center [411, 96] width 22 height 14
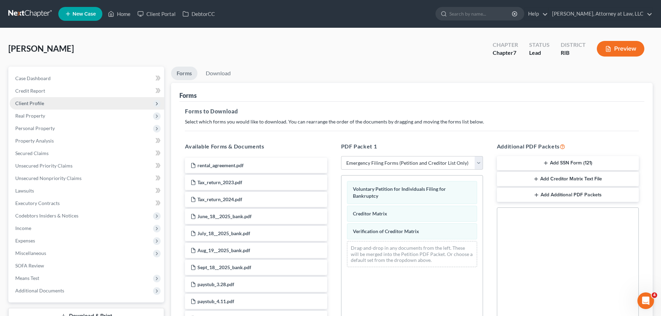
click at [100, 104] on span "Client Profile" at bounding box center [87, 103] width 154 height 12
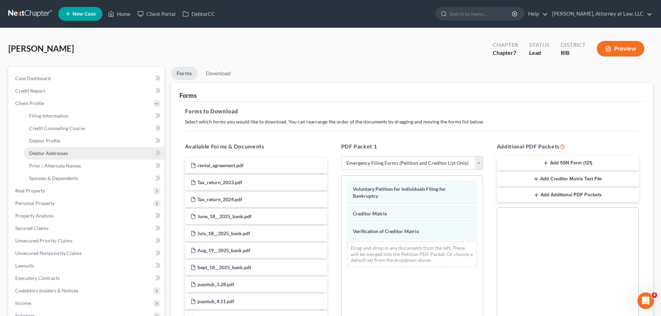
click at [130, 150] on link "Debtor Addresses" at bounding box center [94, 153] width 141 height 12
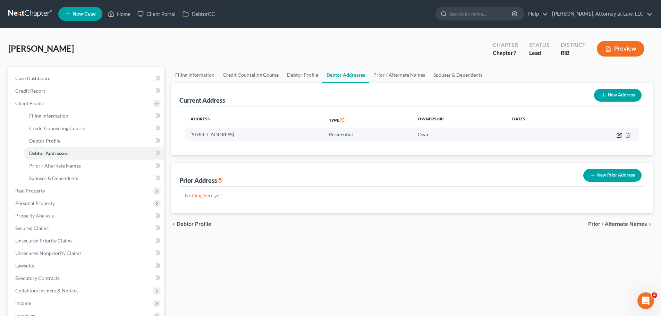
click at [618, 134] on icon "button" at bounding box center [620, 136] width 6 height 6
select select "41"
select select "1"
select select "0"
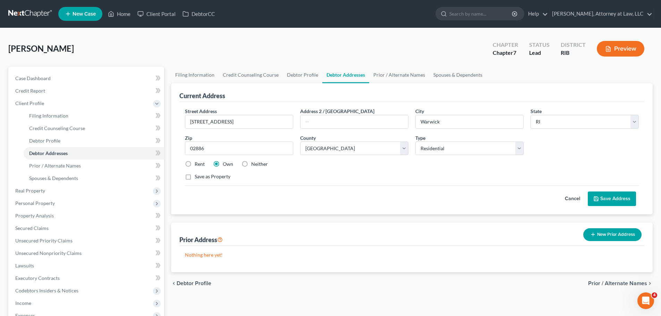
click at [195, 164] on label "Rent" at bounding box center [200, 164] width 10 height 7
click at [197, 164] on input "Rent" at bounding box center [199, 163] width 5 height 5
radio input "true"
click at [627, 281] on span "Prior / Alternate Names" at bounding box center [617, 284] width 59 height 6
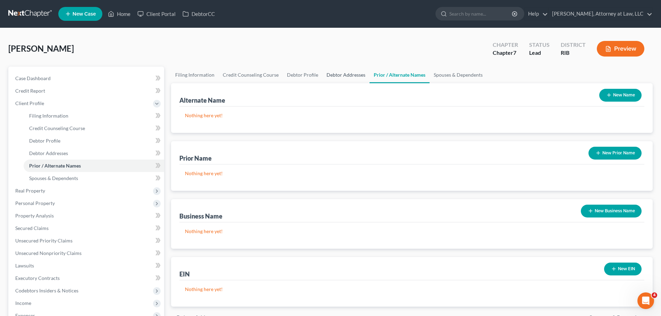
click at [350, 75] on link "Debtor Addresses" at bounding box center [345, 75] width 47 height 17
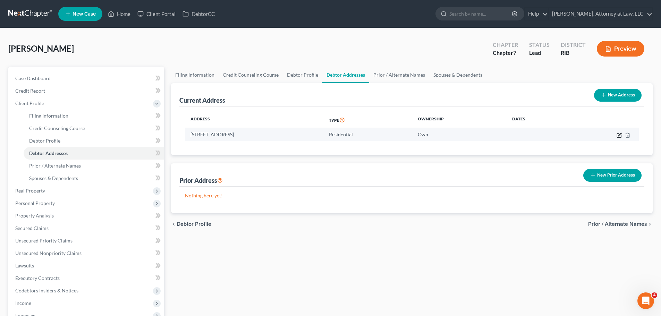
click at [619, 133] on icon "button" at bounding box center [619, 135] width 4 height 4
select select "41"
select select "1"
select select "0"
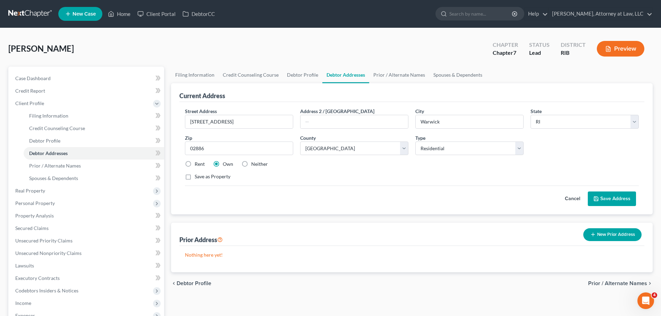
click at [195, 164] on label "Rent" at bounding box center [200, 164] width 10 height 7
click at [197, 164] on input "Rent" at bounding box center [199, 163] width 5 height 5
radio input "true"
click at [195, 175] on label "Save as Property" at bounding box center [213, 176] width 36 height 7
click at [197, 175] on input "Save as Property" at bounding box center [199, 175] width 5 height 5
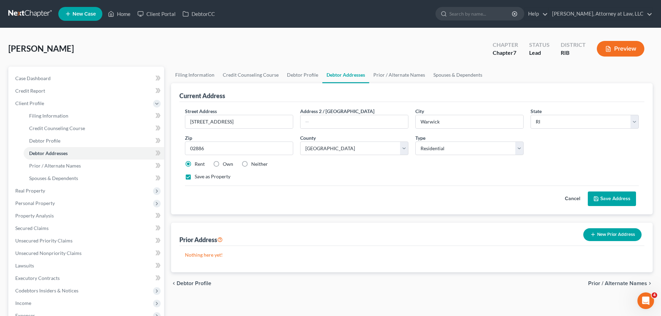
click at [195, 175] on label "Save as Property" at bounding box center [213, 176] width 36 height 7
click at [197, 175] on input "Save as Property" at bounding box center [199, 175] width 5 height 5
checkbox input "false"
click at [604, 197] on button "Save Address" at bounding box center [612, 199] width 48 height 15
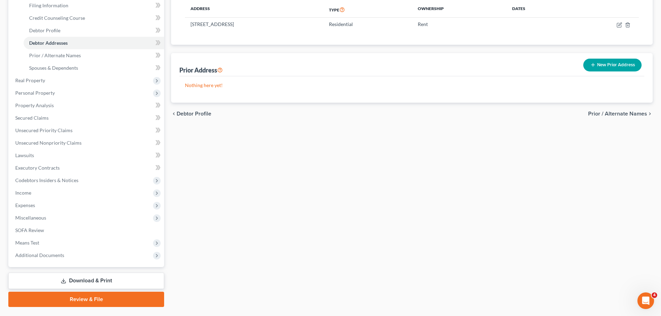
scroll to position [128, 0]
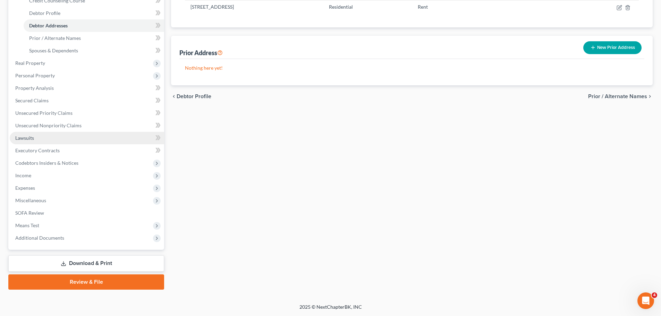
click at [94, 138] on link "Lawsuits" at bounding box center [87, 138] width 154 height 12
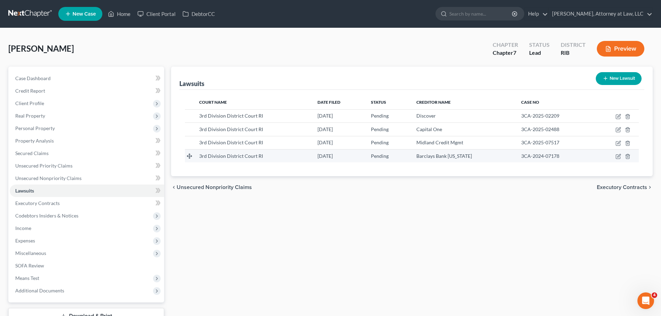
click at [619, 160] on td at bounding box center [615, 155] width 45 height 13
click at [619, 158] on icon "button" at bounding box center [619, 157] width 6 height 6
select select "41"
select select "0"
select select "1"
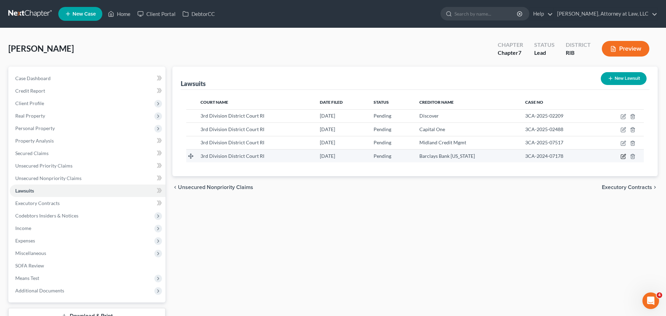
select select "7"
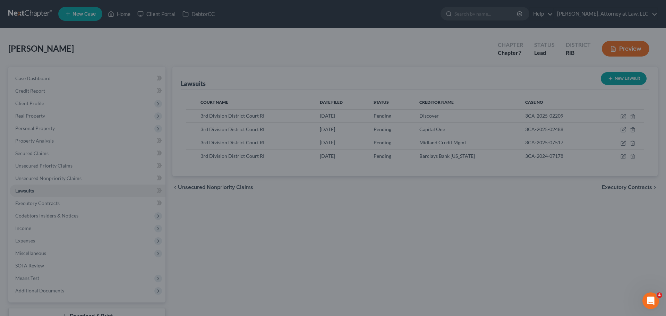
click at [594, 194] on div "New Lawsuit × Court name * 3rd Division District Court RI 222 Quaker Lane Warwi…" at bounding box center [333, 158] width 666 height 316
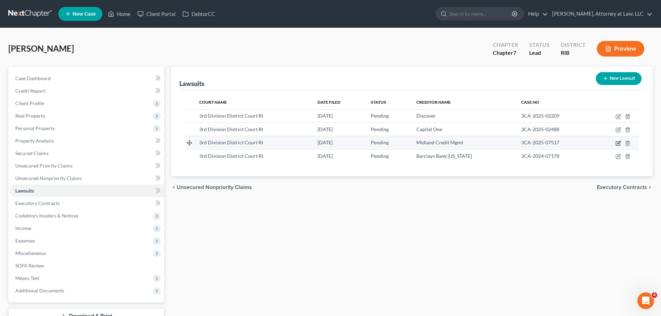
click at [618, 141] on icon "button" at bounding box center [619, 144] width 6 height 6
select select "41"
select select "0"
select select "4"
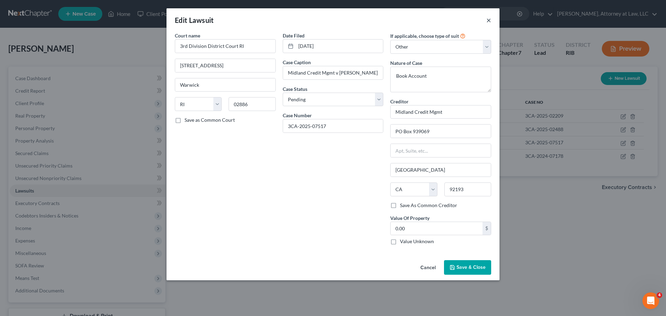
click at [489, 20] on button "×" at bounding box center [488, 20] width 5 height 8
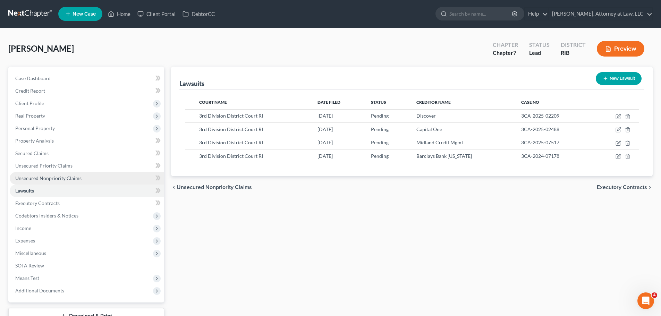
click at [135, 176] on link "Unsecured Nonpriority Claims" at bounding box center [87, 178] width 154 height 12
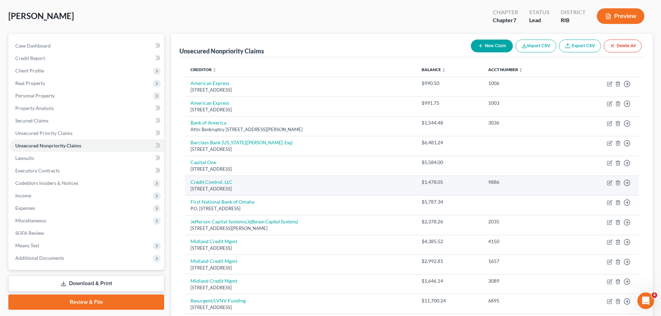
scroll to position [31, 0]
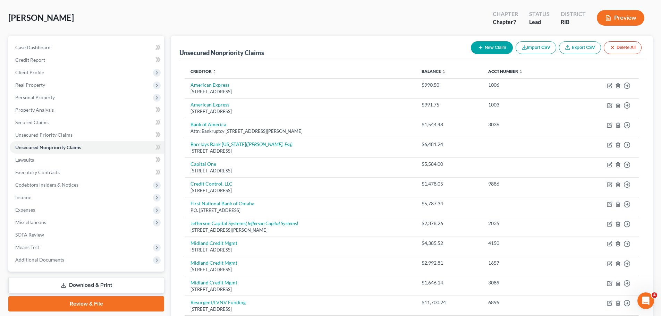
click at [500, 51] on button "New Claim" at bounding box center [492, 47] width 42 height 13
select select "0"
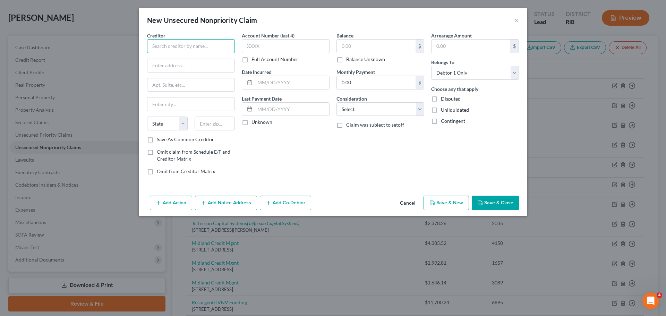
click at [212, 47] on input "text" at bounding box center [191, 46] width 88 height 14
type input "Discover"
click at [518, 22] on button "×" at bounding box center [516, 20] width 5 height 8
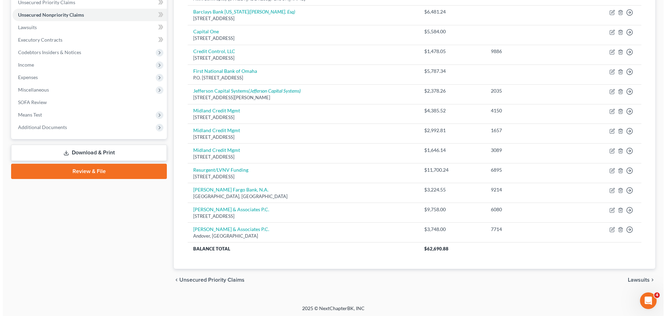
scroll to position [165, 0]
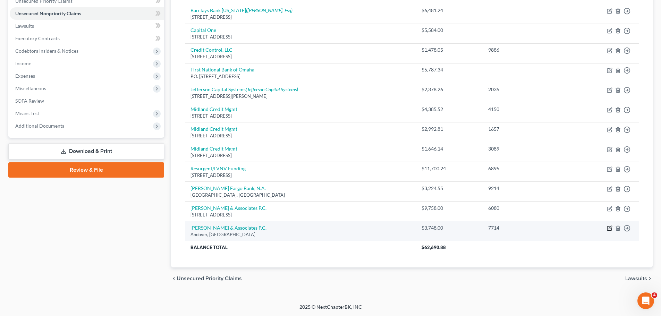
click at [610, 228] on icon "button" at bounding box center [610, 227] width 3 height 3
select select "22"
select select "2"
select select "0"
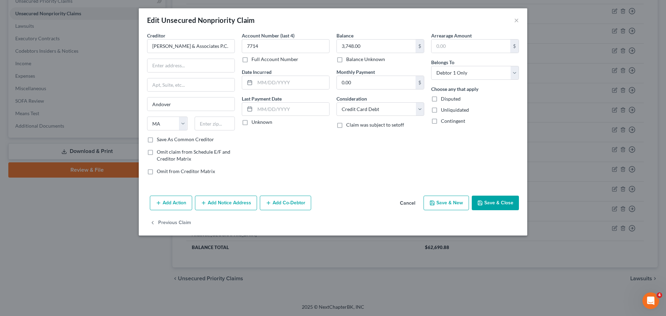
click at [228, 200] on button "Add Notice Address" at bounding box center [226, 203] width 62 height 15
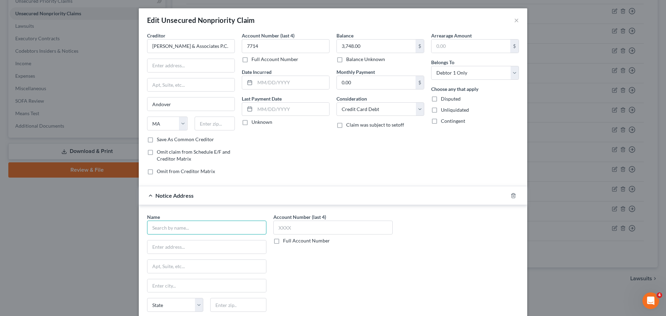
click at [209, 230] on input "text" at bounding box center [206, 228] width 119 height 14
type input "Zwicker & Associates, P.C."
click at [225, 307] on input "text" at bounding box center [238, 305] width 56 height 14
type input "02035"
type input "Foxboro"
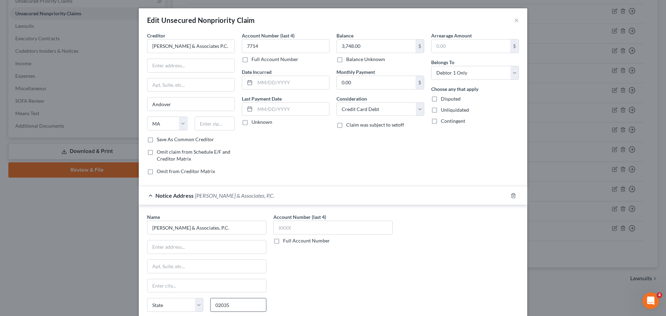
select select "22"
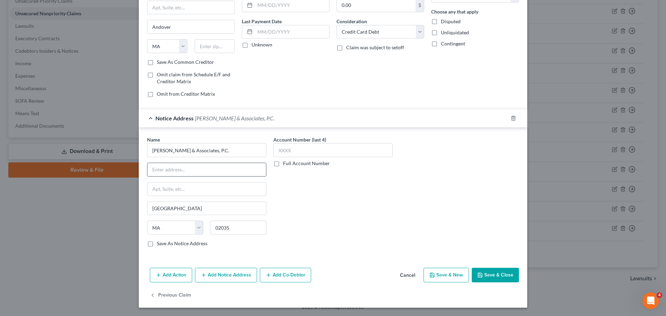
click at [224, 171] on input "text" at bounding box center [206, 169] width 119 height 13
paste input "225 FOXBOROUGH BLVD., STE"
type input "225 FOXBOROUGH BLVD"
click at [257, 189] on input "text" at bounding box center [206, 189] width 119 height 13
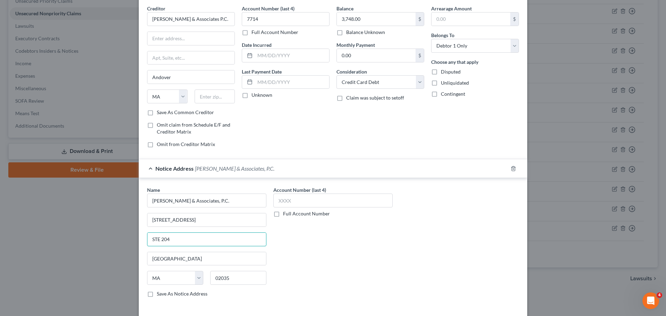
scroll to position [0, 0]
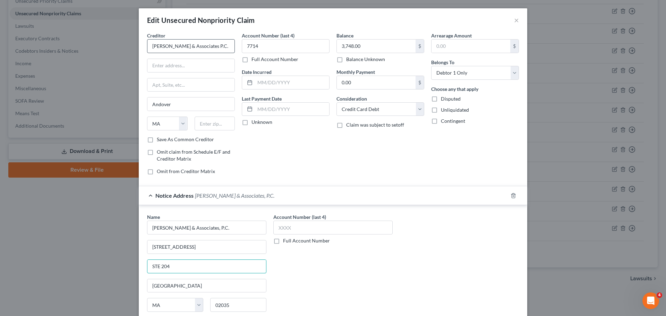
type input "STE 204"
drag, startPoint x: 212, startPoint y: 46, endPoint x: 128, endPoint y: 53, distance: 84.9
click at [128, 53] on div "Edit Unsecured Nonpriority Claim × Creditor * Zwicker & Associates P.C. Andover…" at bounding box center [333, 158] width 666 height 316
type input "Discover"
click at [162, 65] on div "PO Box 15316, Wilmington, DE 19859" at bounding box center [189, 65] width 72 height 6
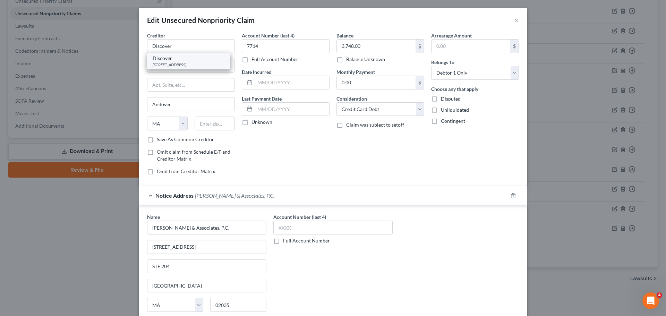
type input "PO Box 15316"
type input "Wilmington"
select select "7"
type input "19859"
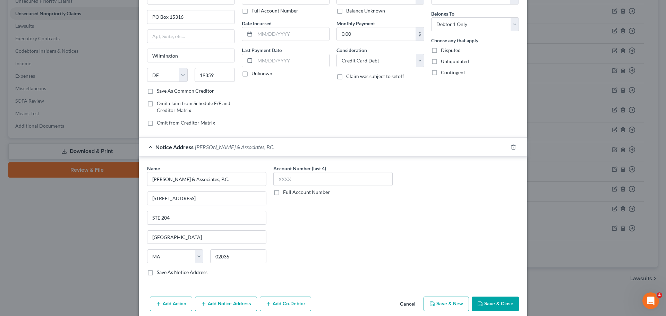
scroll to position [77, 0]
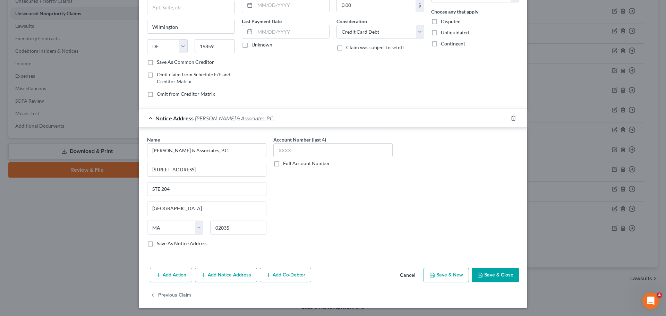
click at [491, 274] on button "Save & Close" at bounding box center [495, 275] width 47 height 15
type input "0"
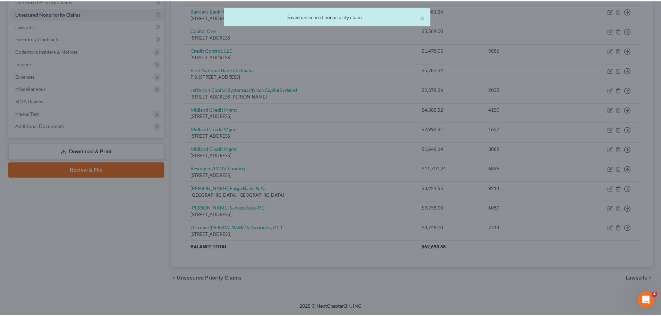
scroll to position [0, 0]
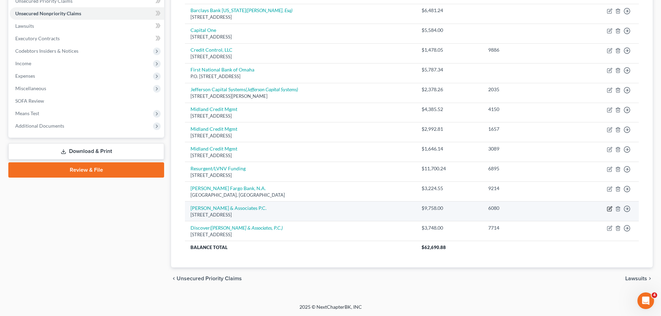
click at [610, 209] on icon "button" at bounding box center [610, 207] width 3 height 3
select select "46"
select select "2"
select select "0"
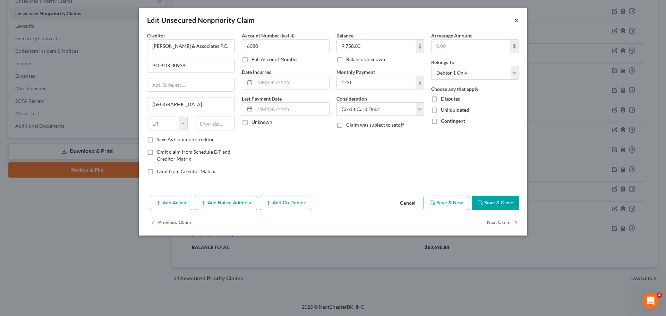
click at [517, 22] on button "×" at bounding box center [516, 20] width 5 height 8
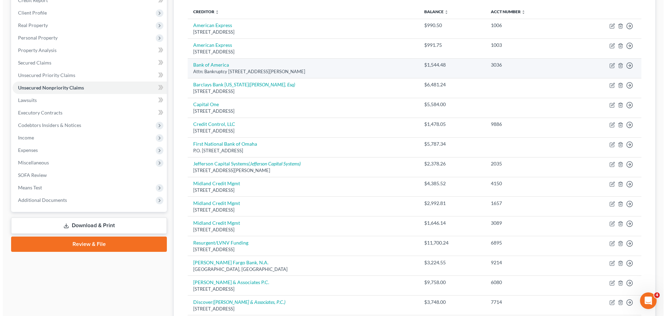
scroll to position [88, 0]
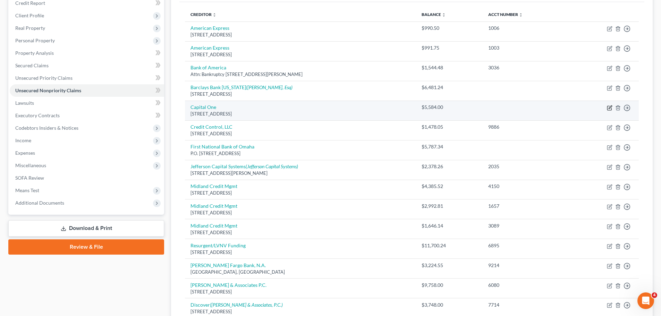
click at [608, 109] on icon "button" at bounding box center [609, 108] width 4 height 4
select select "46"
select select "2"
select select "0"
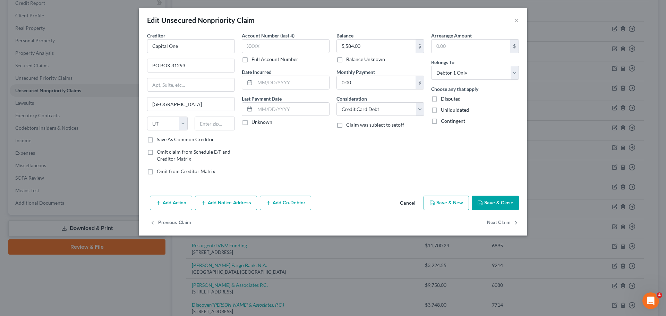
click at [231, 203] on button "Add Notice Address" at bounding box center [226, 203] width 62 height 15
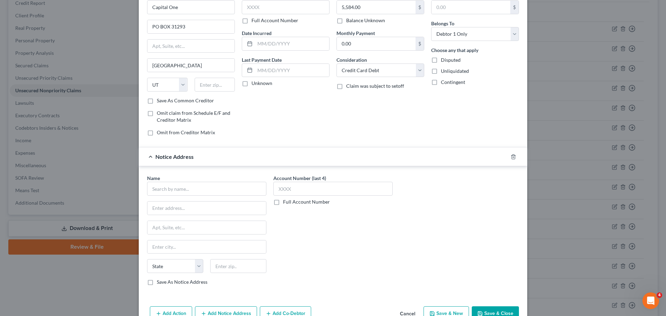
scroll to position [77, 0]
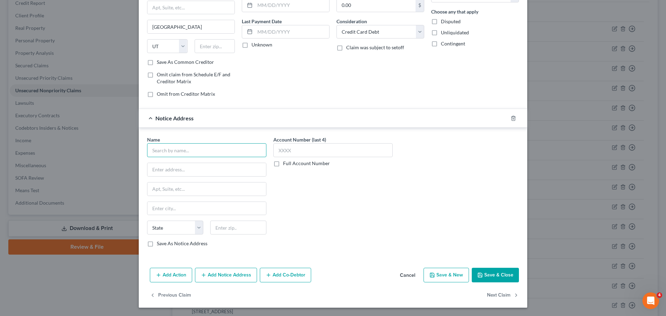
click at [237, 152] on input "text" at bounding box center [206, 150] width 119 height 14
type input "Julie B Solomon"
type input "12205"
type input "Albany"
select select "35"
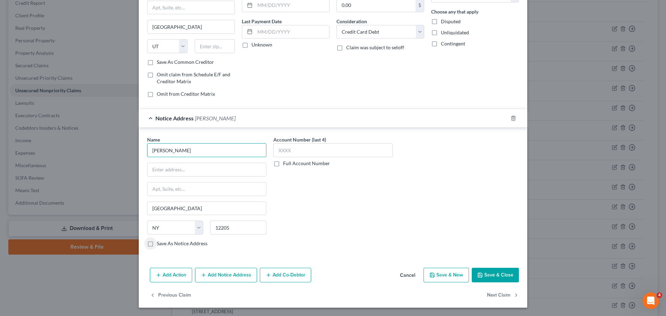
click at [219, 153] on input "Julie B Solomon" at bounding box center [206, 150] width 119 height 14
type input "Julie B Solomon, Esq"
click at [191, 175] on input "text" at bounding box center [206, 169] width 119 height 13
paste input "325 Washington Avenue Ext."
type input "325 Washington Avenue Ext."
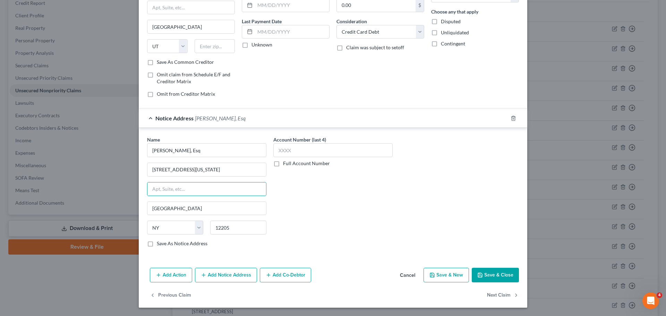
click at [495, 275] on button "Save & Close" at bounding box center [495, 275] width 47 height 15
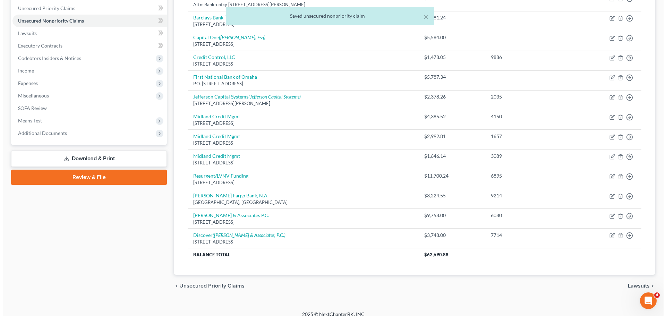
scroll to position [165, 0]
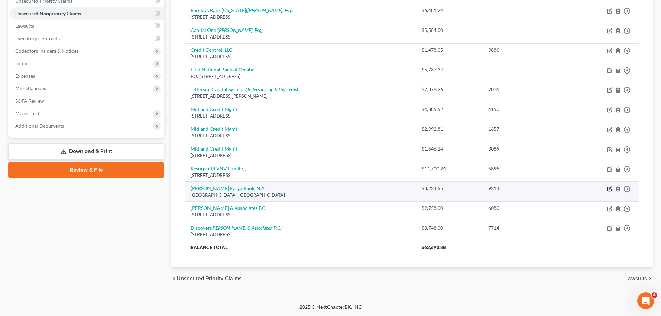
click at [609, 190] on icon "button" at bounding box center [610, 188] width 3 height 3
select select "43"
select select "2"
select select "0"
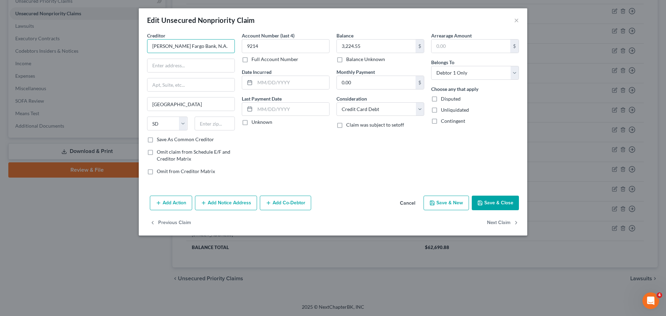
click at [200, 46] on input "Wells Fargo Bank, N.A." at bounding box center [191, 46] width 88 height 14
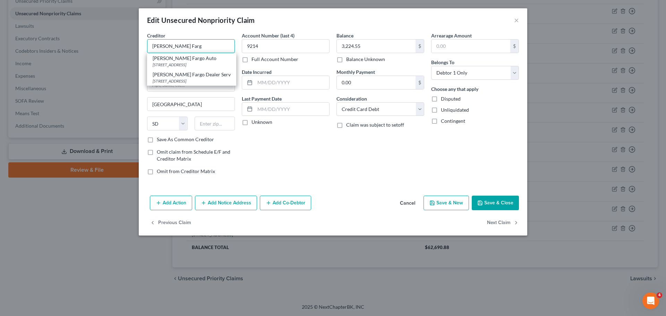
click at [193, 46] on input "Wells Farg" at bounding box center [191, 46] width 88 height 14
type input "Wells Farg"
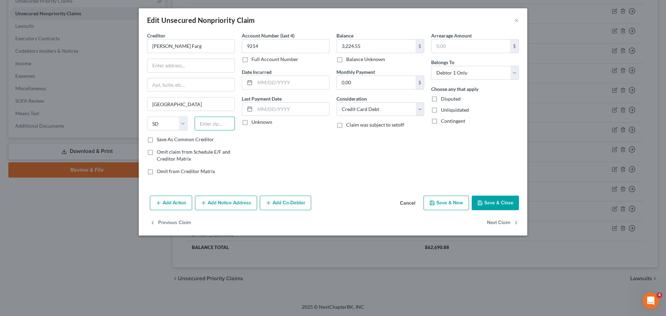
click at [207, 119] on input "text" at bounding box center [215, 124] width 41 height 14
paste input "55480-0393"
type input "55480-0393"
click at [236, 146] on div "Creditor * Wells Farg Sioux Falls State AL AK AR AZ CA CO CT DE DC FL GA GU HI …" at bounding box center [191, 106] width 95 height 148
click at [190, 66] on input "text" at bounding box center [190, 65] width 87 height 13
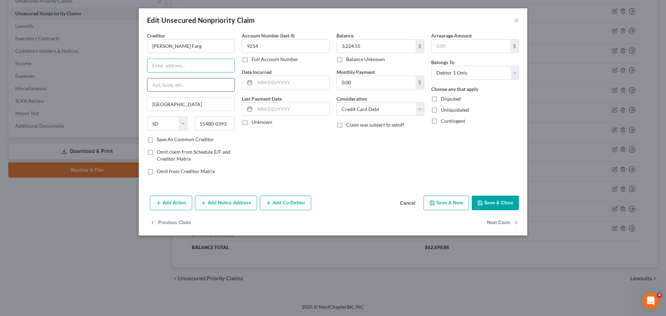
click at [213, 84] on input "text" at bounding box center [190, 84] width 87 height 13
paste input "PO Box 393"
type input "PO Box 393"
click at [204, 42] on input "Wells Farg" at bounding box center [191, 46] width 88 height 14
type input "Wells Fargo Bank, NA"
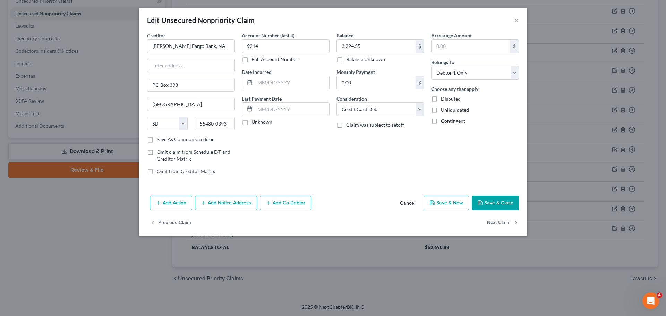
click at [157, 139] on label "Save As Common Creditor" at bounding box center [185, 139] width 57 height 7
click at [160, 139] on input "Save As Common Creditor" at bounding box center [162, 138] width 5 height 5
click at [477, 199] on button "Save & Close" at bounding box center [495, 203] width 47 height 15
checkbox input "false"
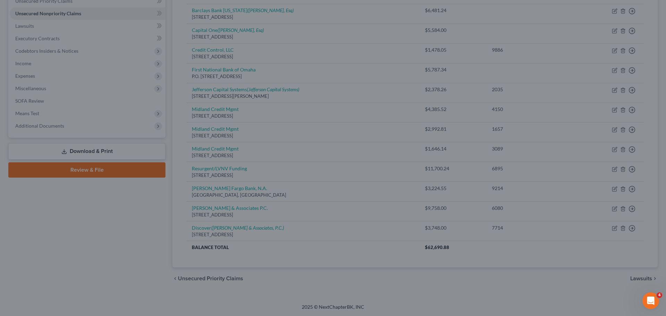
type input "0"
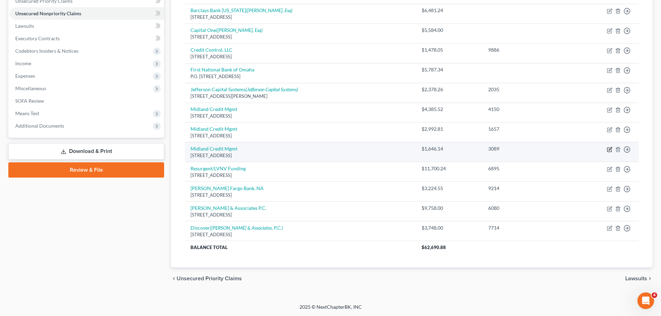
click at [607, 148] on icon "button" at bounding box center [609, 149] width 4 height 4
select select "4"
select select "2"
select select "0"
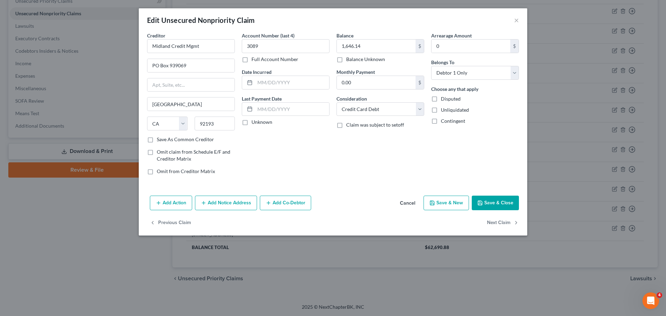
click at [223, 206] on button "Add Notice Address" at bounding box center [226, 203] width 62 height 15
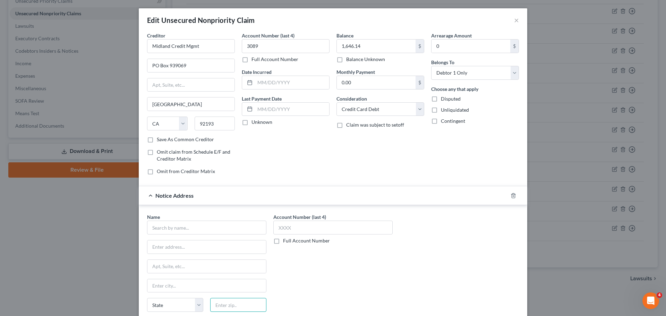
click at [238, 311] on input "text" at bounding box center [238, 305] width 56 height 14
type input "53005"
type input "Brookfield"
select select "52"
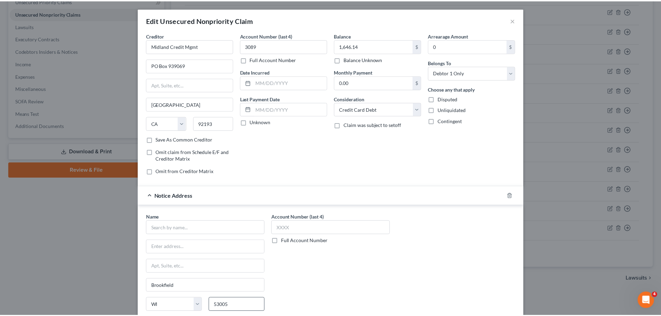
scroll to position [77, 0]
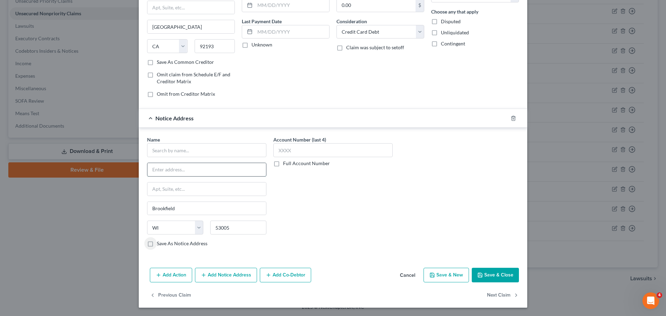
click at [196, 169] on input "text" at bounding box center [206, 169] width 119 height 13
paste input "300 N. Executive Drive, Suite 200"
type input "300 N. Executive Drive, Suite 200"
click at [176, 150] on input "text" at bounding box center [206, 150] width 119 height 14
paste input "Catherine R. Lowther, Esq."
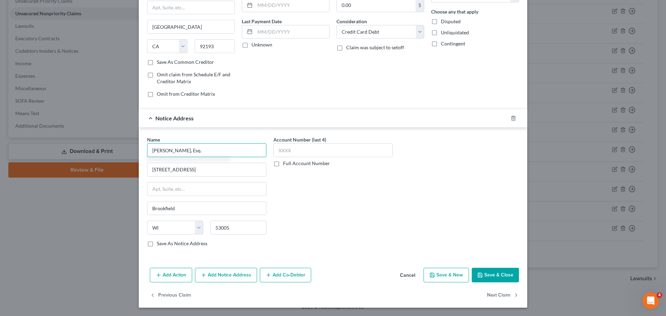
type input "Catherine R. Lowther, Esq."
click at [484, 273] on button "Save & Close" at bounding box center [495, 275] width 47 height 15
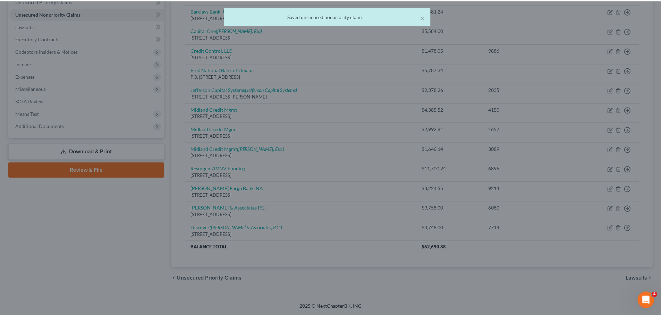
scroll to position [0, 0]
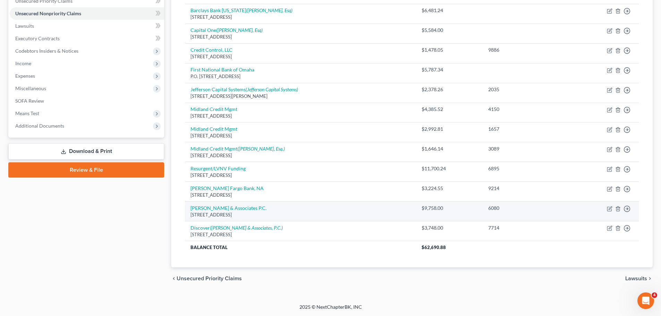
click at [227, 205] on td "Zwicker & Associates P.C. PO BOX 30939, Salt Lake City, UT" at bounding box center [300, 212] width 231 height 20
click at [226, 207] on link "Zwicker & Associates P.C." at bounding box center [228, 208] width 76 height 6
select select "46"
select select "2"
select select "0"
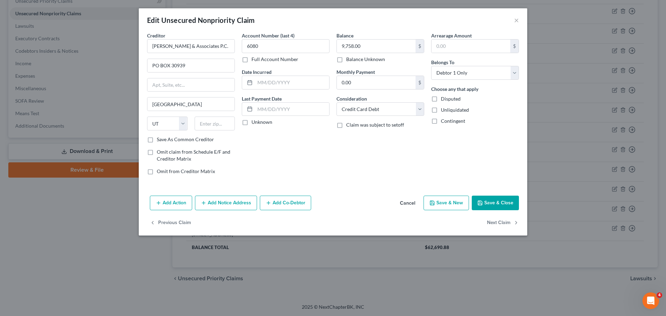
click at [226, 204] on button "Add Notice Address" at bounding box center [226, 203] width 62 height 15
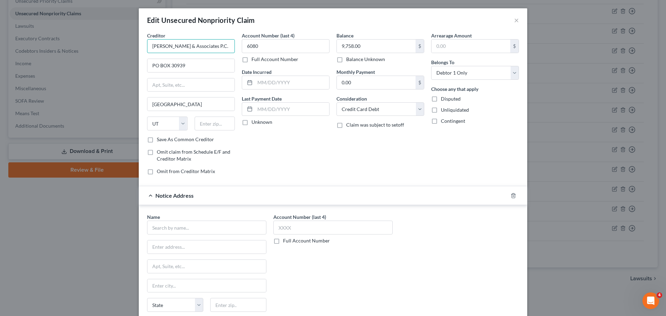
click at [218, 43] on input "Zwicker & Associates P.C." at bounding box center [191, 46] width 88 height 14
click at [168, 47] on input "Zwicker & Associates P.C." at bounding box center [191, 46] width 88 height 14
type input "Zwicker & Associates P.C."
click at [517, 21] on div "Edit Unsecured Nonpriority Claim ×" at bounding box center [333, 20] width 389 height 24
click at [514, 22] on button "×" at bounding box center [516, 20] width 5 height 8
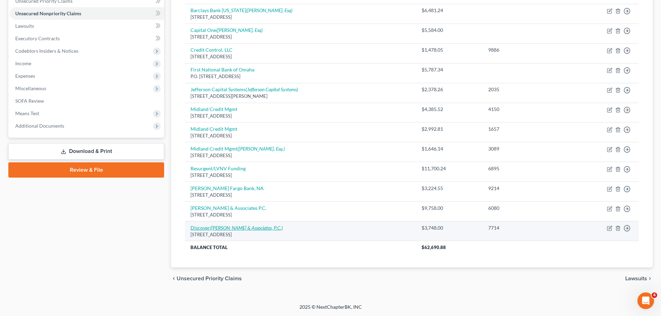
click at [256, 229] on icon "(Zwicker & Associates, P.C.)" at bounding box center [246, 228] width 73 height 6
select select "7"
select select "2"
select select "0"
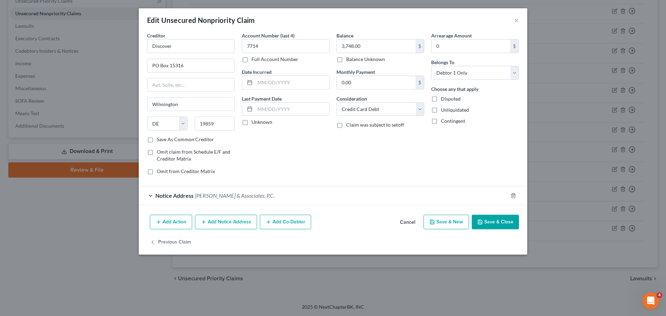
click at [236, 221] on button "Add Notice Address" at bounding box center [226, 222] width 62 height 15
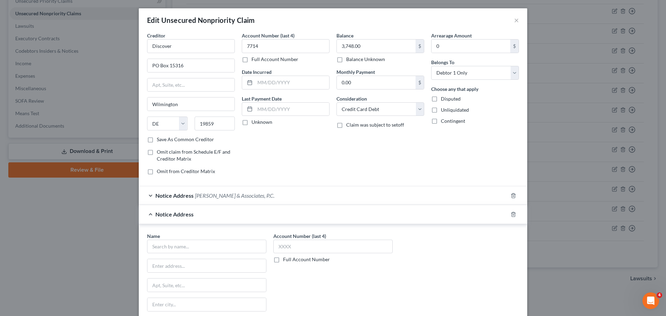
click at [514, 213] on div at bounding box center [517, 214] width 19 height 11
click at [513, 213] on icon "button" at bounding box center [514, 215] width 6 height 6
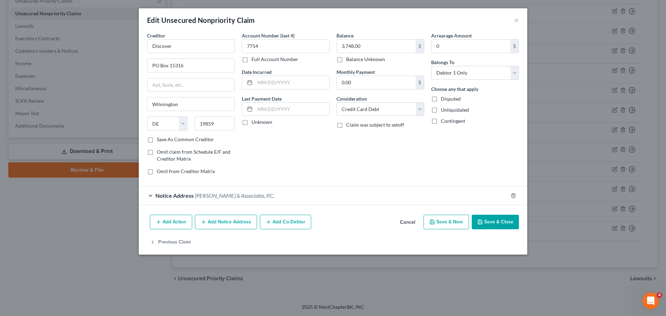
click at [238, 200] on div "Notice Address Zwicker & Associates, P.C." at bounding box center [323, 195] width 369 height 18
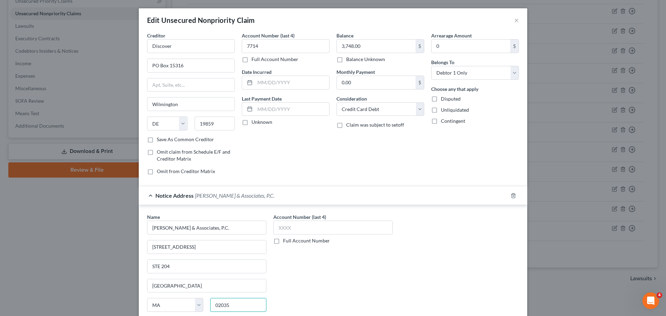
click at [235, 308] on input "02035" at bounding box center [238, 305] width 56 height 14
click at [514, 19] on button "×" at bounding box center [516, 20] width 5 height 8
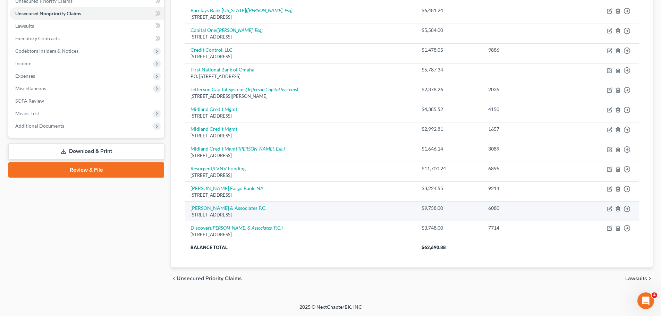
click at [245, 216] on div "PO BOX 30939, Salt Lake City, UT" at bounding box center [300, 215] width 220 height 7
click at [236, 206] on link "Zwicker & Associates P.C." at bounding box center [228, 208] width 76 height 6
select select "46"
select select "2"
select select "0"
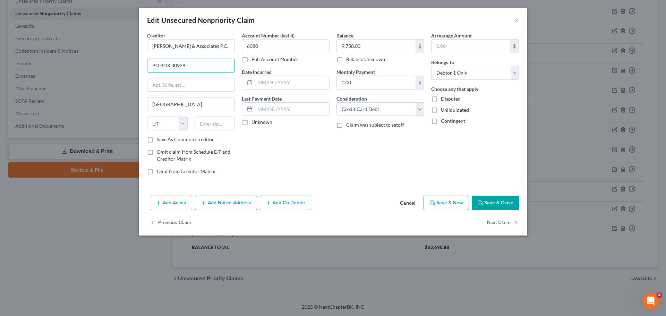
drag, startPoint x: 187, startPoint y: 65, endPoint x: 142, endPoint y: 68, distance: 44.9
click at [142, 68] on div "Creditor * Zwicker & Associates P.C. PO BOX 30939 Salt Lake City State AL AK AR…" at bounding box center [333, 112] width 389 height 161
click at [518, 20] on button "×" at bounding box center [516, 20] width 5 height 8
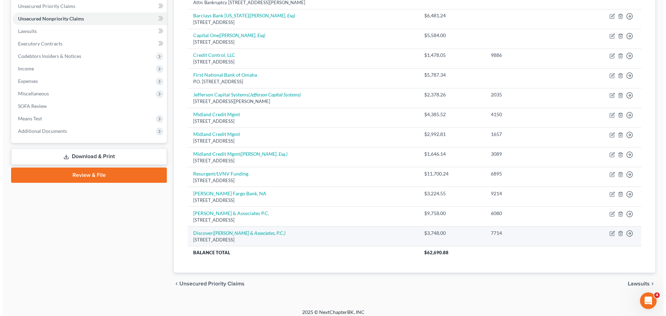
scroll to position [165, 0]
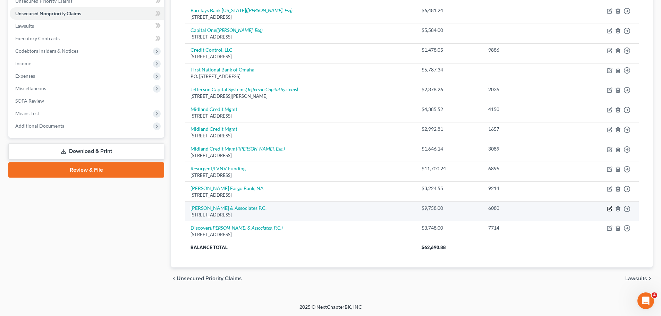
click at [610, 208] on icon "button" at bounding box center [610, 207] width 3 height 3
select select "46"
select select "2"
select select "0"
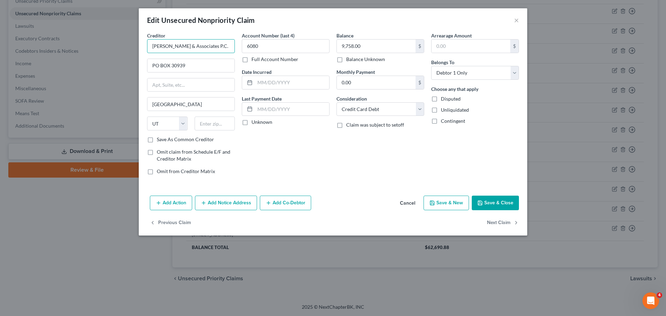
drag, startPoint x: 208, startPoint y: 48, endPoint x: 139, endPoint y: 56, distance: 69.5
click at [139, 56] on div "Creditor * Zwicker & Associates P.C. PO BOX 30939 Salt Lake City State AL AK AR…" at bounding box center [333, 112] width 389 height 161
click at [183, 63] on input "PO BOX 30939" at bounding box center [190, 65] width 87 height 13
click at [242, 204] on button "Add Notice Address" at bounding box center [226, 203] width 62 height 15
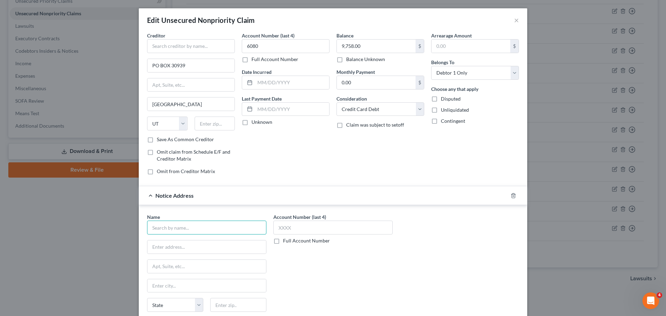
click at [231, 225] on input "text" at bounding box center [206, 228] width 119 height 14
type input "Zwicker & Associates, PC"
click at [169, 66] on input "PO BOX 30939" at bounding box center [190, 65] width 87 height 13
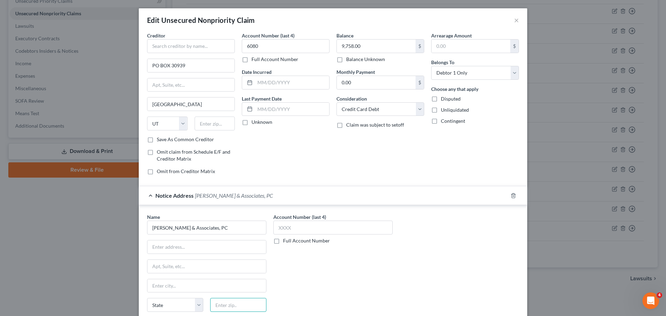
click at [253, 307] on input "text" at bounding box center [238, 305] width 56 height 14
type input "02035"
type input "Foxboro"
select select "22"
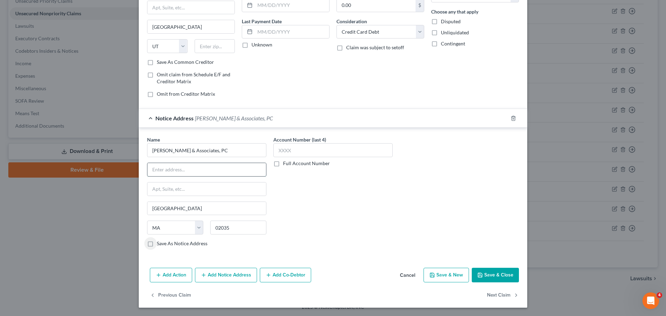
click at [195, 168] on input "text" at bounding box center [206, 169] width 119 height 13
paste input "225 FOXBOROUGH BLVD., STE 204"
type input "225 FOXBOROUGH BLVD., STE 204"
click at [157, 247] on label "Save As Notice Address" at bounding box center [182, 243] width 51 height 7
click at [160, 245] on input "Save As Notice Address" at bounding box center [162, 242] width 5 height 5
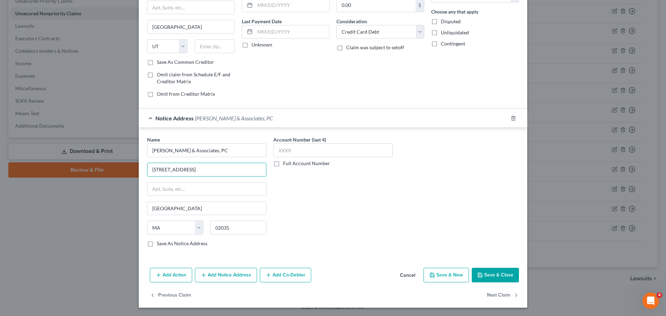
checkbox input "true"
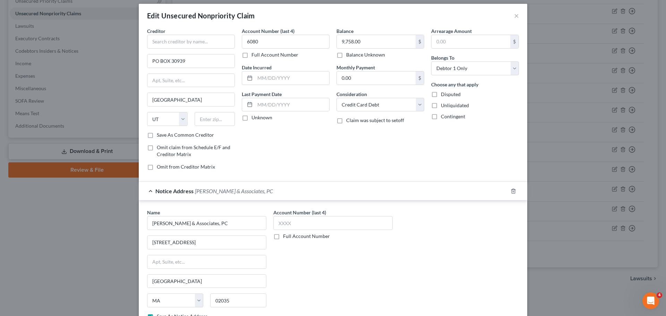
scroll to position [0, 0]
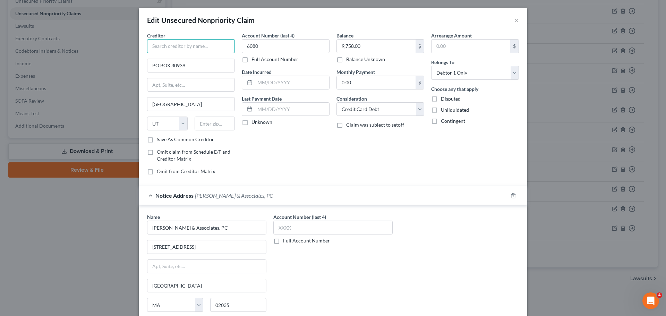
click at [196, 47] on input "text" at bounding box center [191, 46] width 88 height 14
type input "Discover"
click at [195, 61] on div "Discover" at bounding box center [189, 58] width 72 height 7
type input "PO Box 15316"
type input "Wilmington"
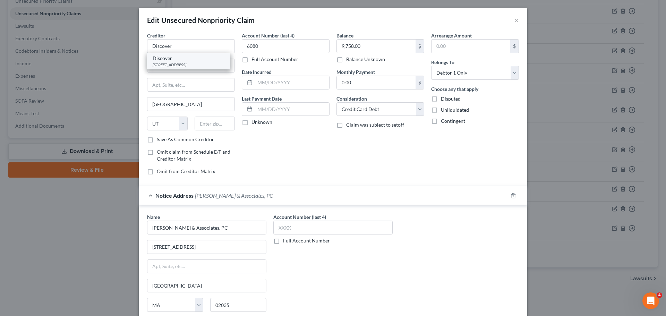
select select "7"
type input "19859"
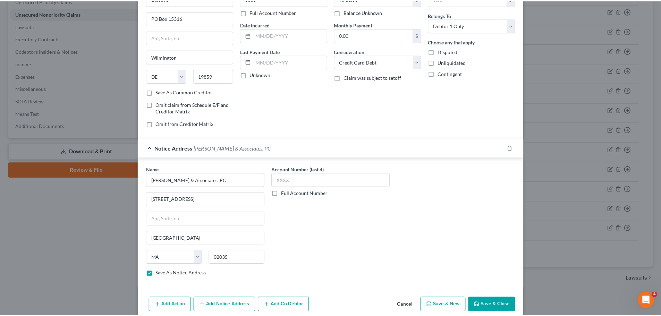
scroll to position [77, 0]
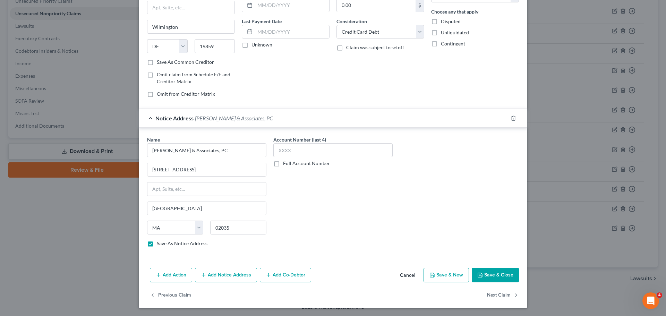
click at [490, 274] on button "Save & Close" at bounding box center [495, 275] width 47 height 15
checkbox input "false"
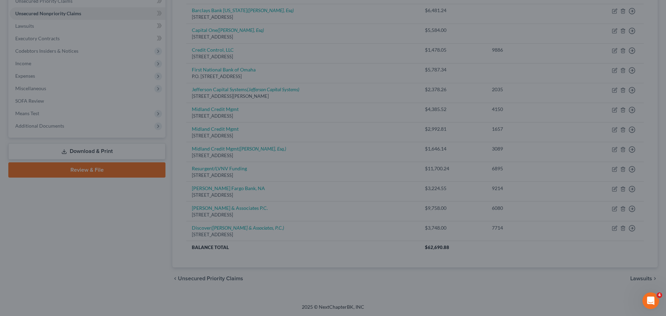
type input "0"
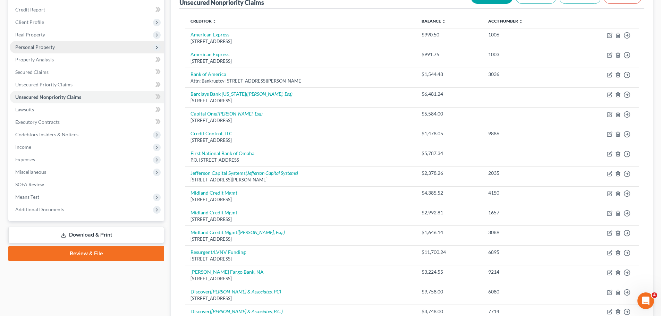
scroll to position [82, 0]
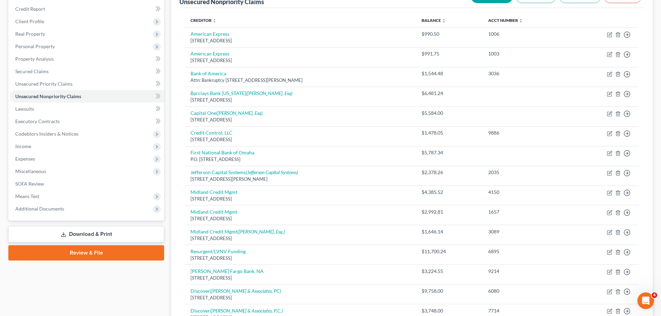
click at [112, 231] on link "Download & Print" at bounding box center [86, 234] width 156 height 16
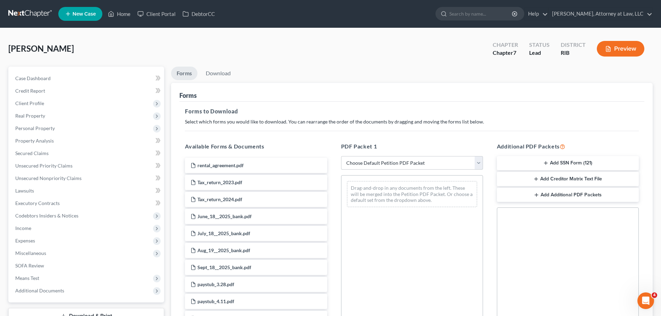
click at [481, 162] on select "Choose Default Petition PDF Packet Complete Bankruptcy Petition (all forms and …" at bounding box center [412, 163] width 142 height 14
select select "1"
click at [343, 156] on select "Choose Default Petition PDF Packet Complete Bankruptcy Petition (all forms and …" at bounding box center [412, 163] width 142 height 14
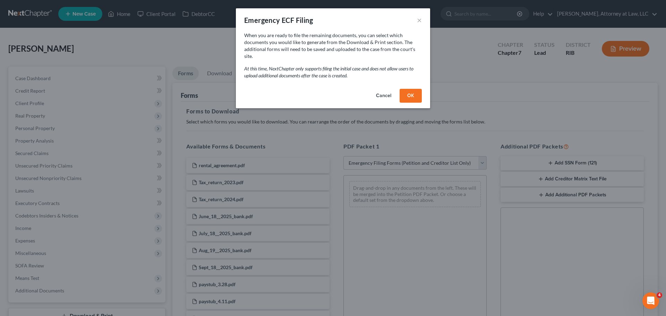
click at [408, 89] on button "OK" at bounding box center [411, 96] width 22 height 14
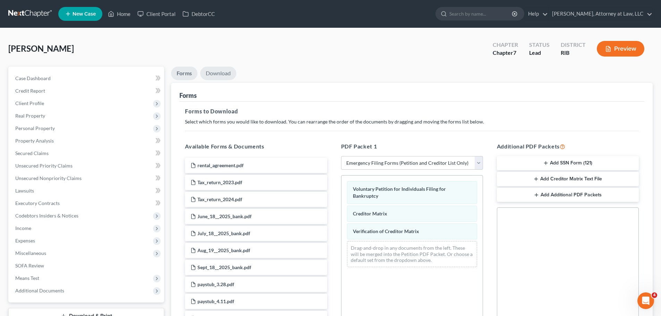
click at [223, 75] on link "Download" at bounding box center [218, 74] width 36 height 14
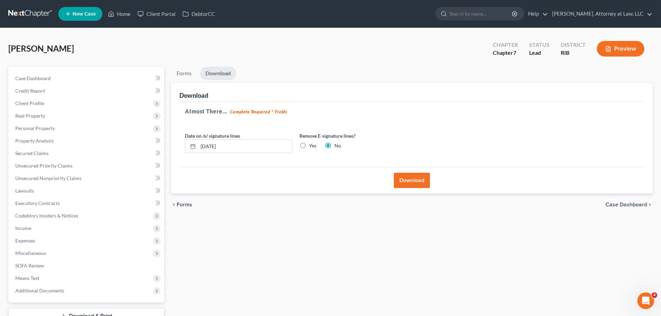
click at [408, 176] on button "Download" at bounding box center [412, 180] width 36 height 15
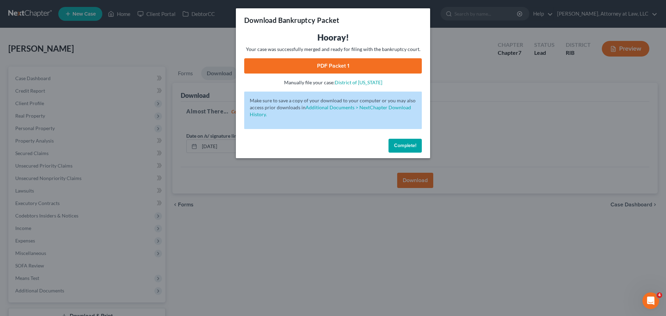
click at [338, 64] on link "PDF Packet 1" at bounding box center [333, 65] width 178 height 15
